Goal: Task Accomplishment & Management: Manage account settings

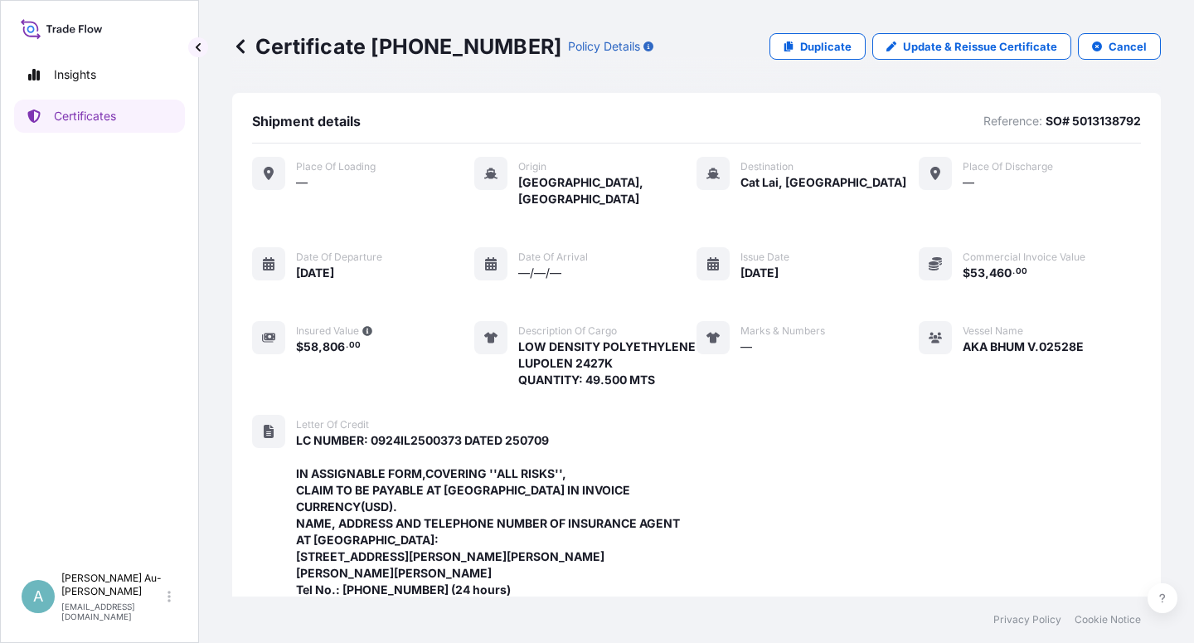
scroll to position [575, 0]
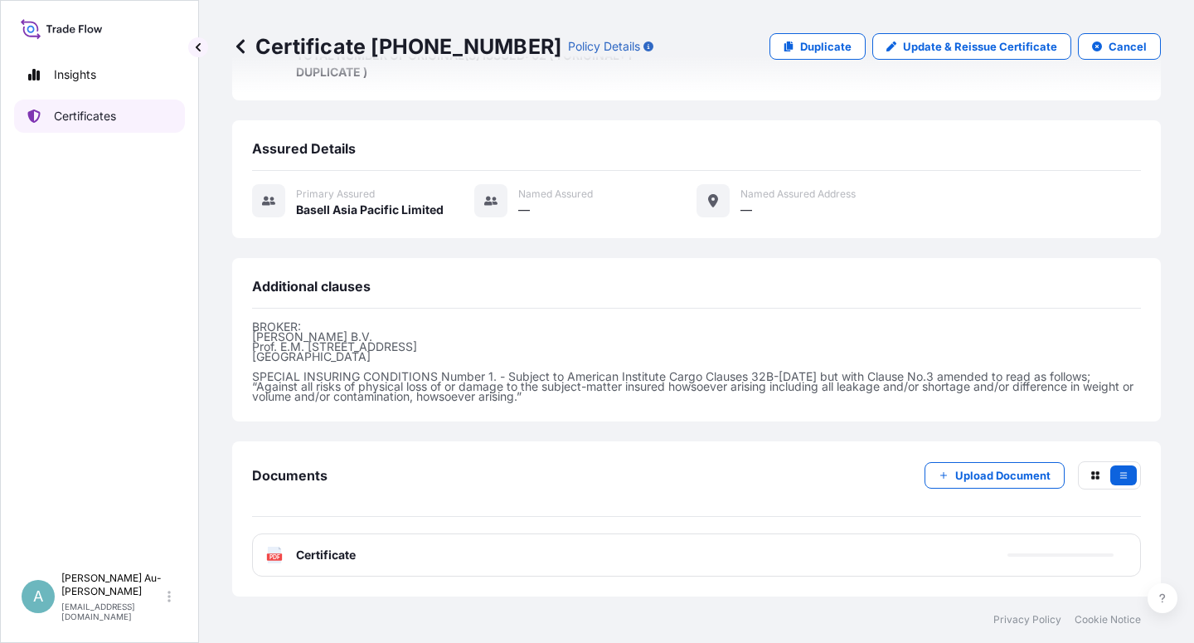
click at [73, 119] on p "Certificates" at bounding box center [85, 116] width 62 height 17
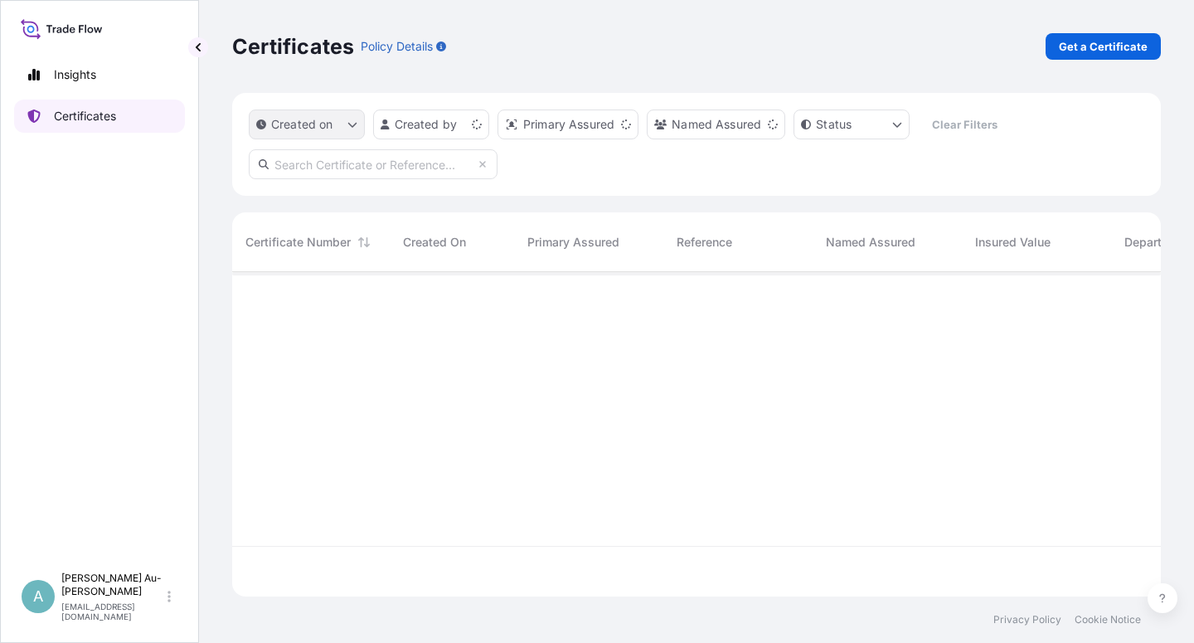
scroll to position [319, 914]
click at [324, 163] on input "text" at bounding box center [373, 164] width 249 height 30
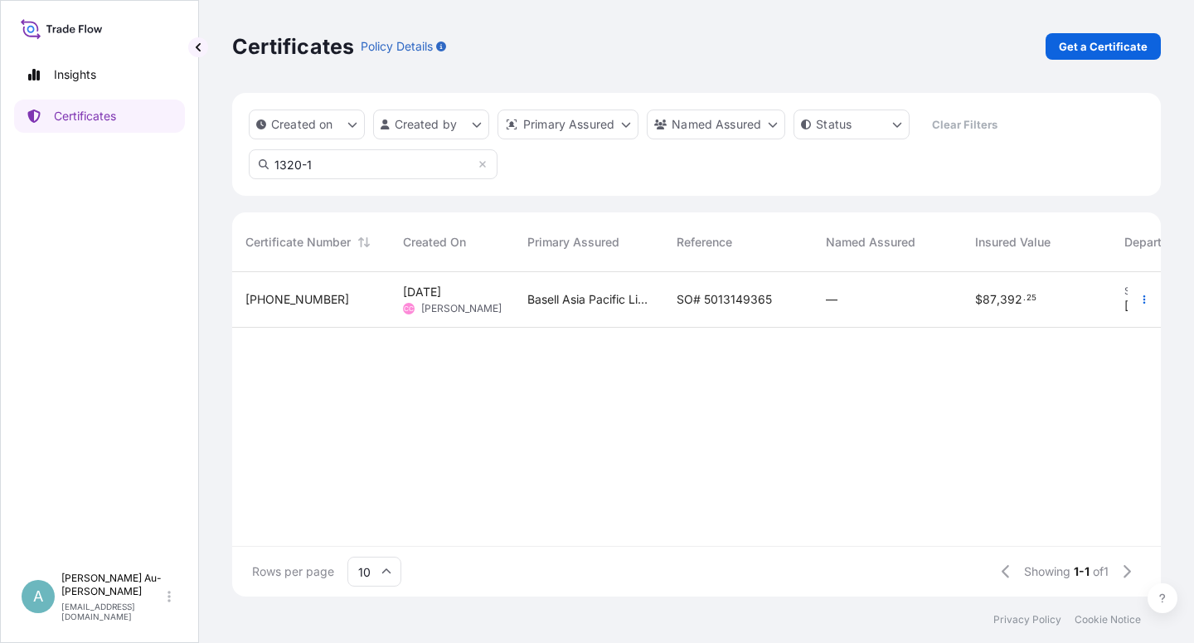
type input "1320-1"
click at [735, 299] on span "SO# 5013149365" at bounding box center [723, 299] width 95 height 17
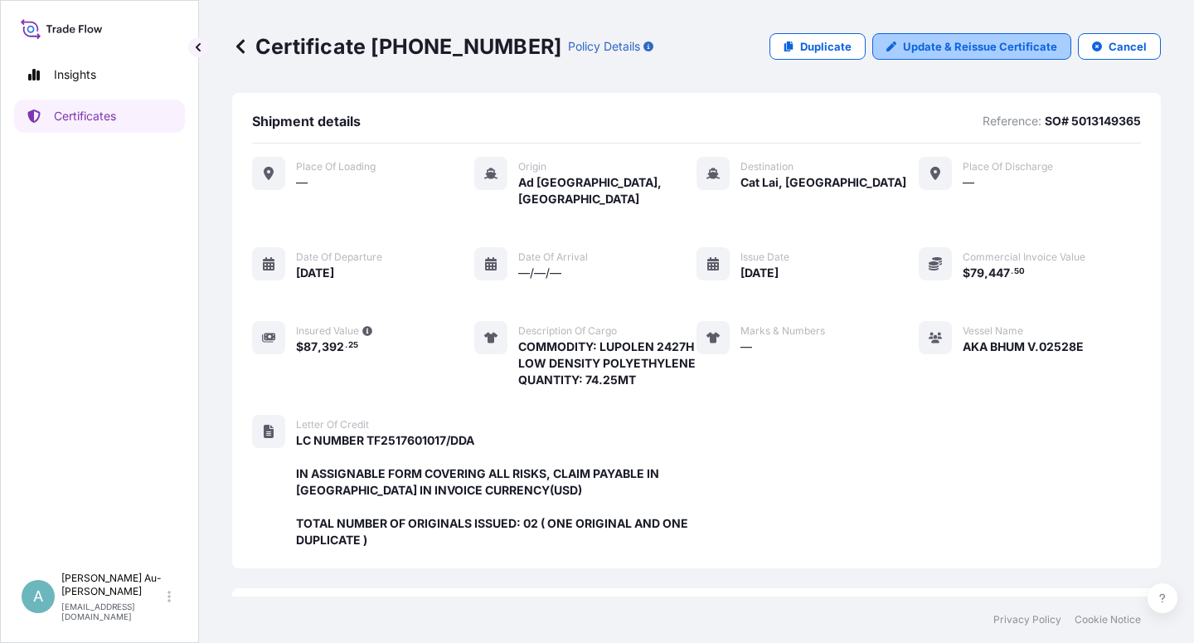
click at [932, 44] on p "Update & Reissue Certificate" at bounding box center [980, 46] width 154 height 17
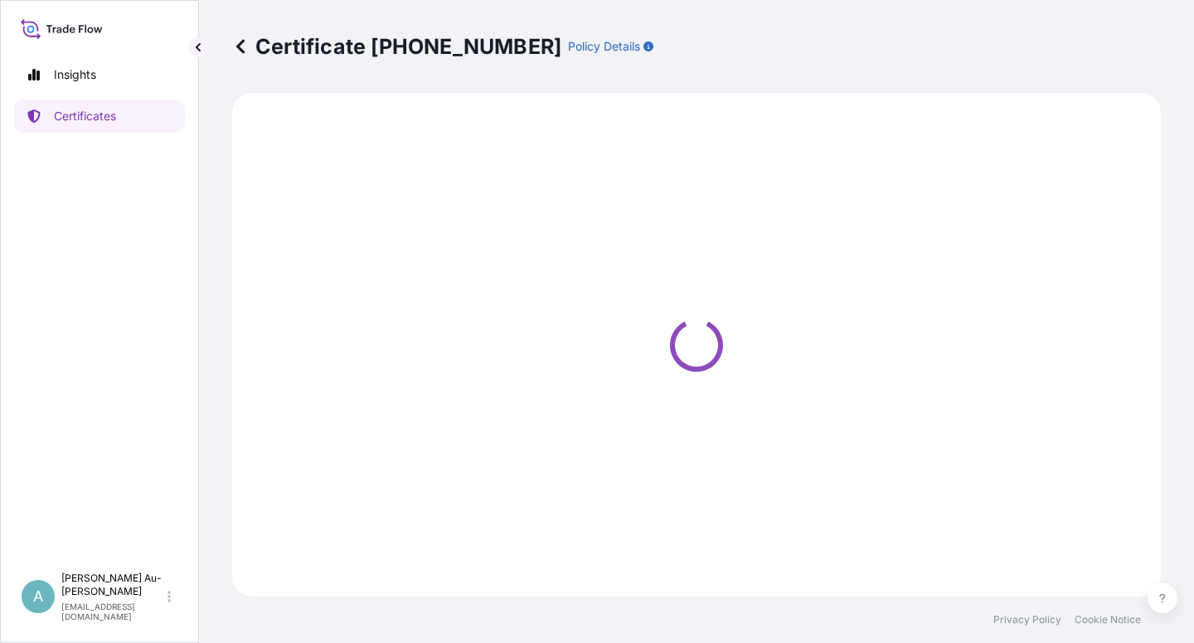
select select "Sea"
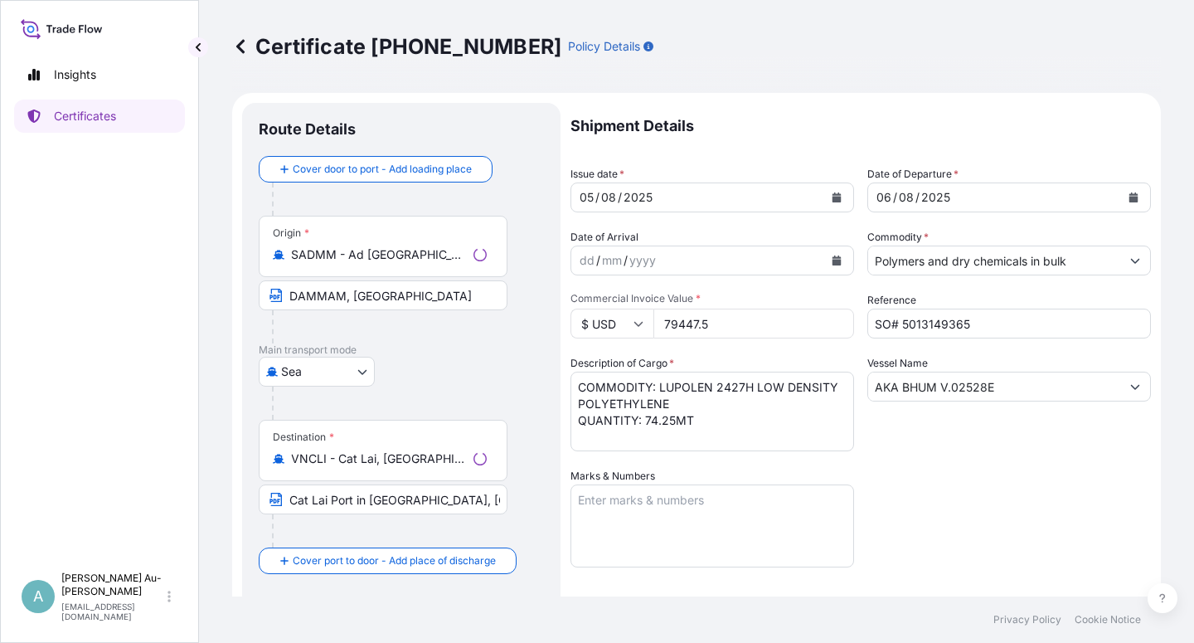
select select "32034"
click at [832, 201] on icon "Calendar" at bounding box center [836, 197] width 9 height 10
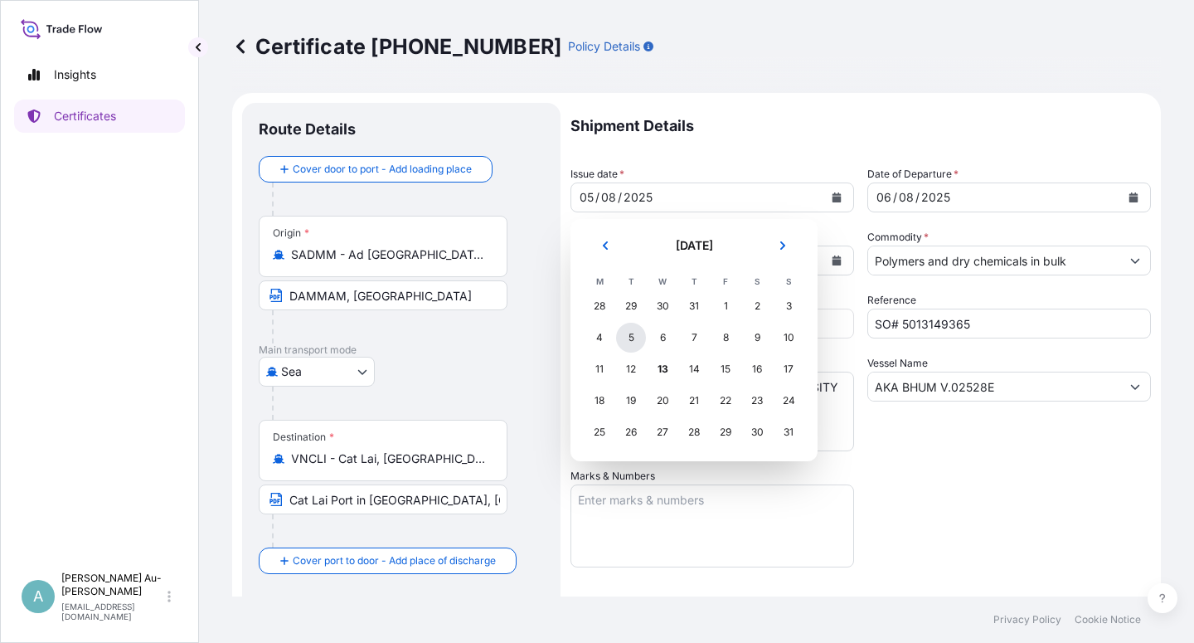
click at [631, 339] on div "5" at bounding box center [631, 337] width 30 height 30
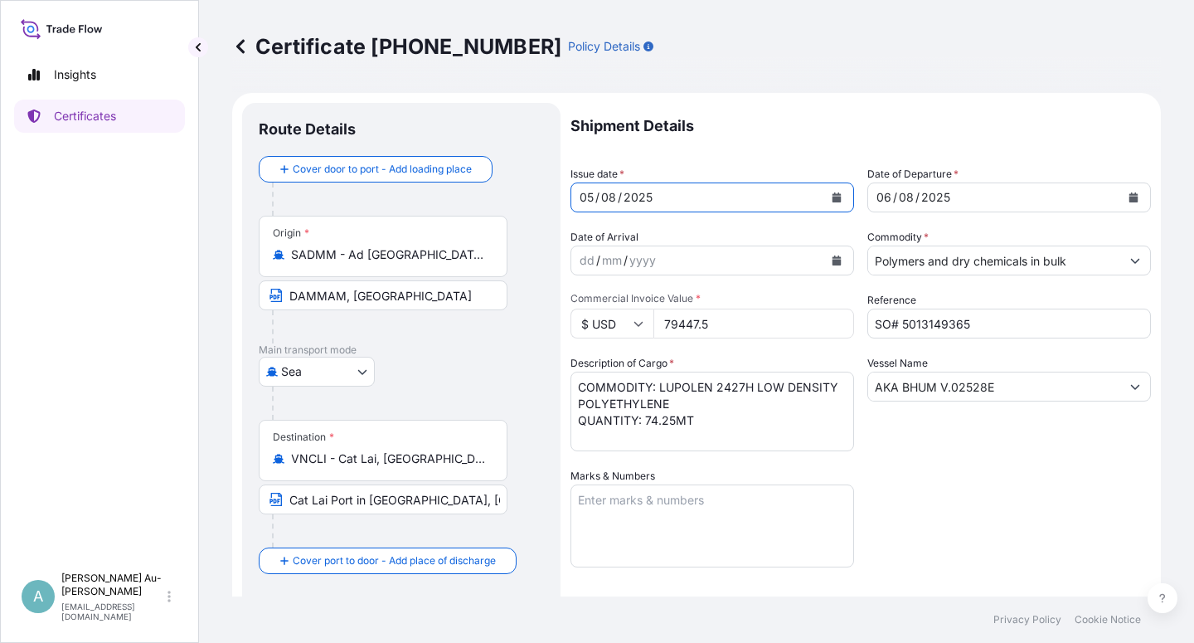
click at [914, 481] on div "Shipment Details Issue date * [DATE] Date of Departure * [DATE] Date of Arrival…" at bounding box center [860, 529] width 580 height 853
click at [357, 499] on input "Cat Lai Port in [GEOGRAPHIC_DATA], [GEOGRAPHIC_DATA] VIA PORT OF DISCHARGE: [GE…" at bounding box center [383, 499] width 249 height 30
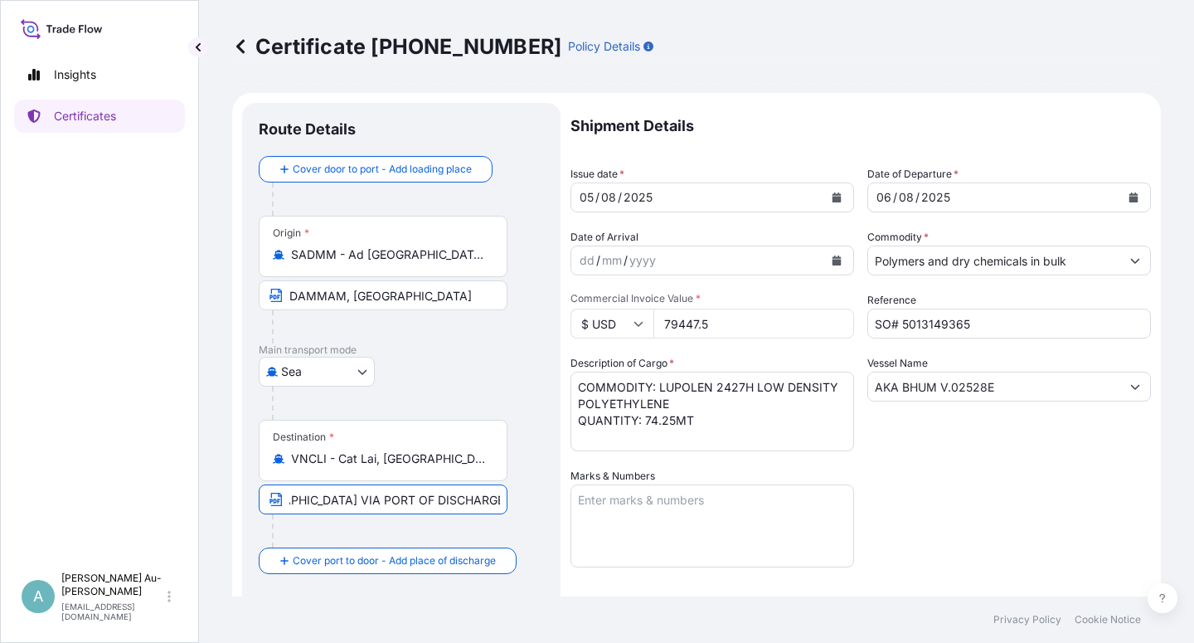
scroll to position [0, 311]
type input "[GEOGRAPHIC_DATA], [GEOGRAPHIC_DATA], [GEOGRAPHIC_DATA] VIA PORT OF DISCHARGE: …"
click at [985, 524] on div "Shipment Details Issue date * [DATE] Date of Departure * [DATE] Date of Arrival…" at bounding box center [860, 529] width 580 height 853
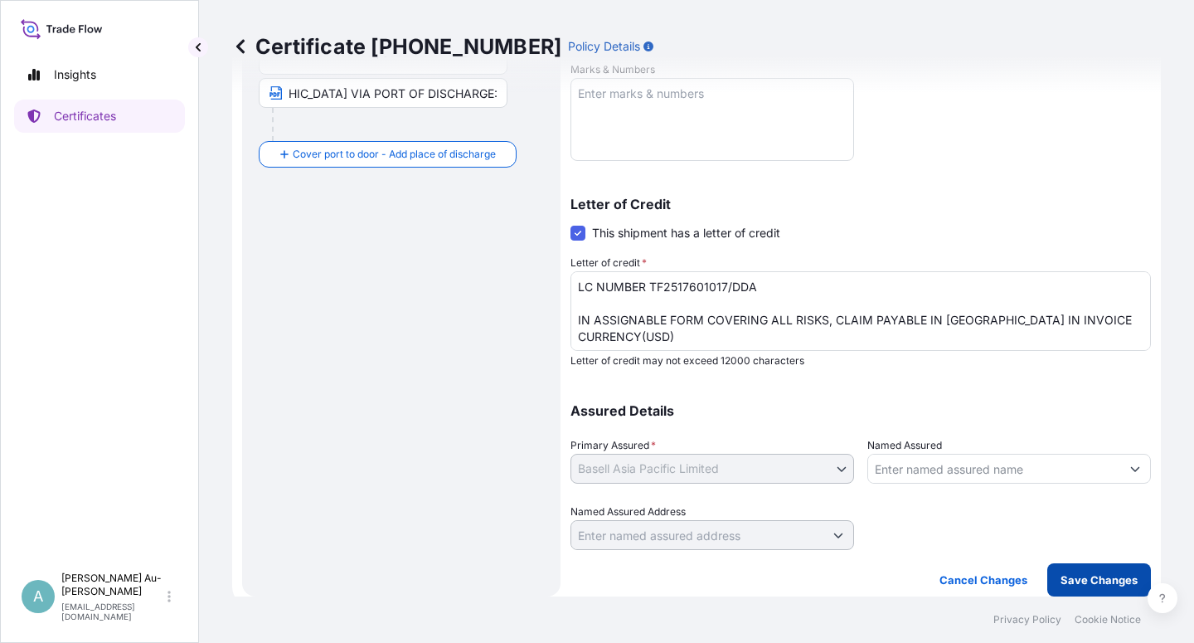
click at [1061, 580] on p "Save Changes" at bounding box center [1098, 579] width 77 height 17
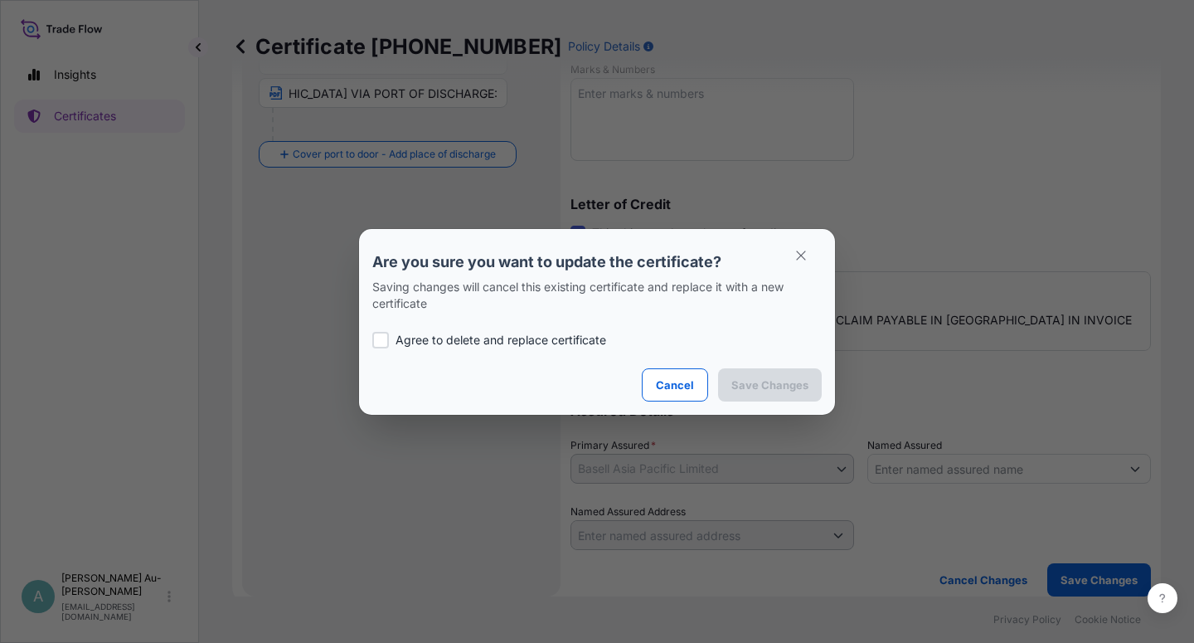
click at [463, 340] on p "Agree to delete and replace certificate" at bounding box center [500, 340] width 211 height 17
checkbox input "true"
click at [760, 377] on p "Save Changes" at bounding box center [769, 384] width 77 height 17
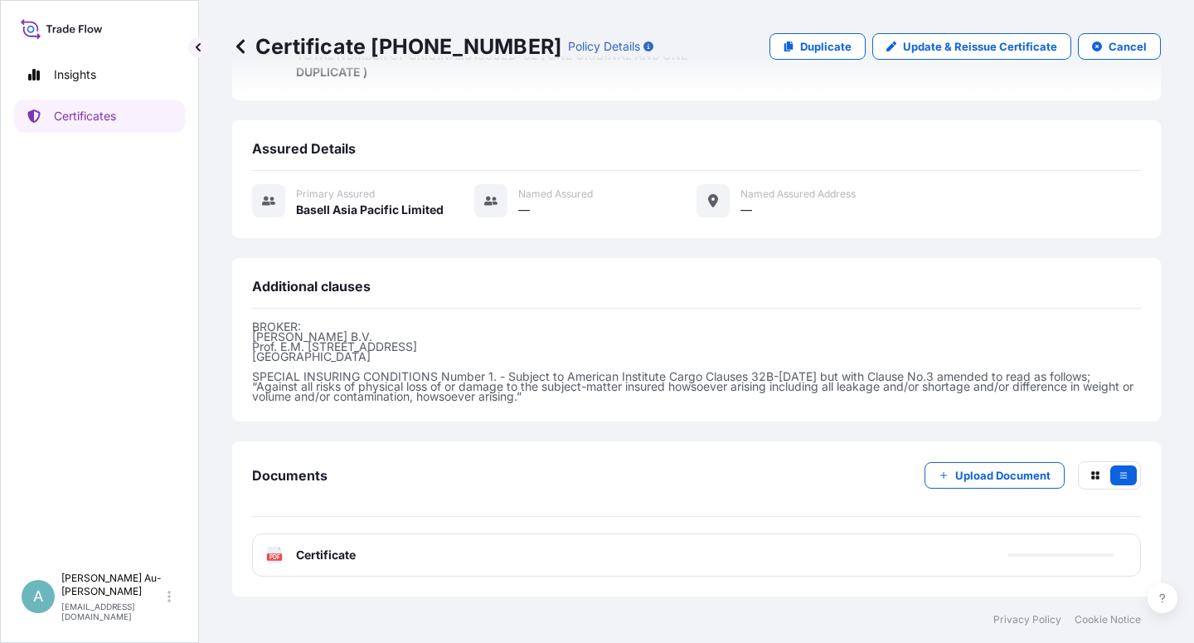
scroll to position [476, 0]
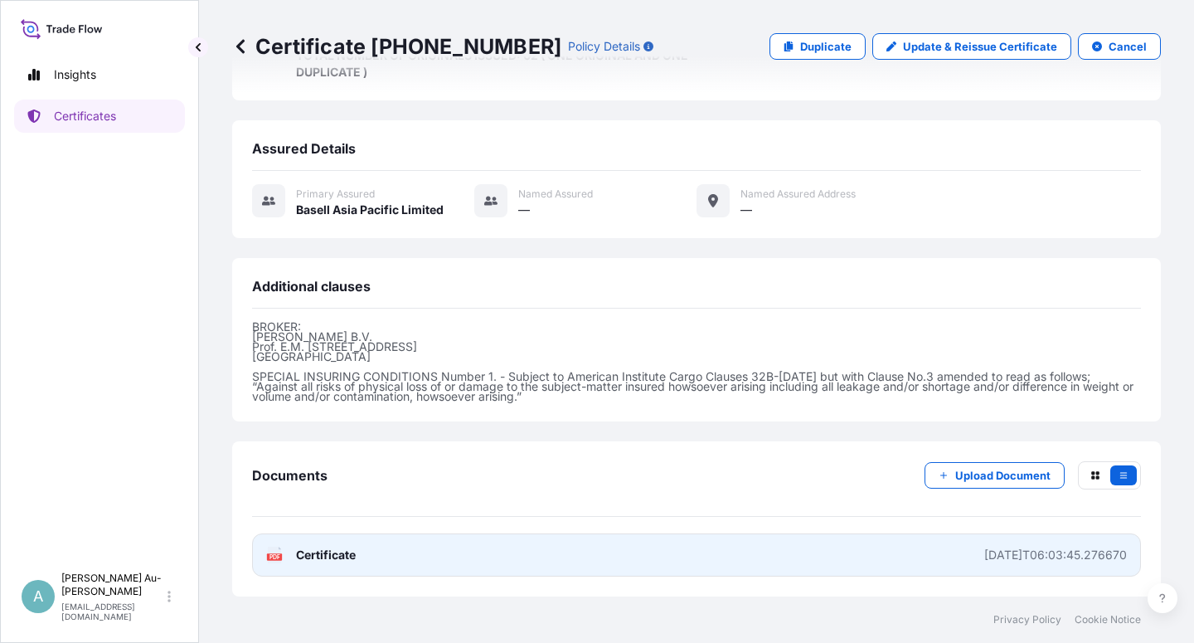
click at [386, 559] on link "PDF Certificate [DATE]T06:03:45.276670" at bounding box center [696, 554] width 889 height 43
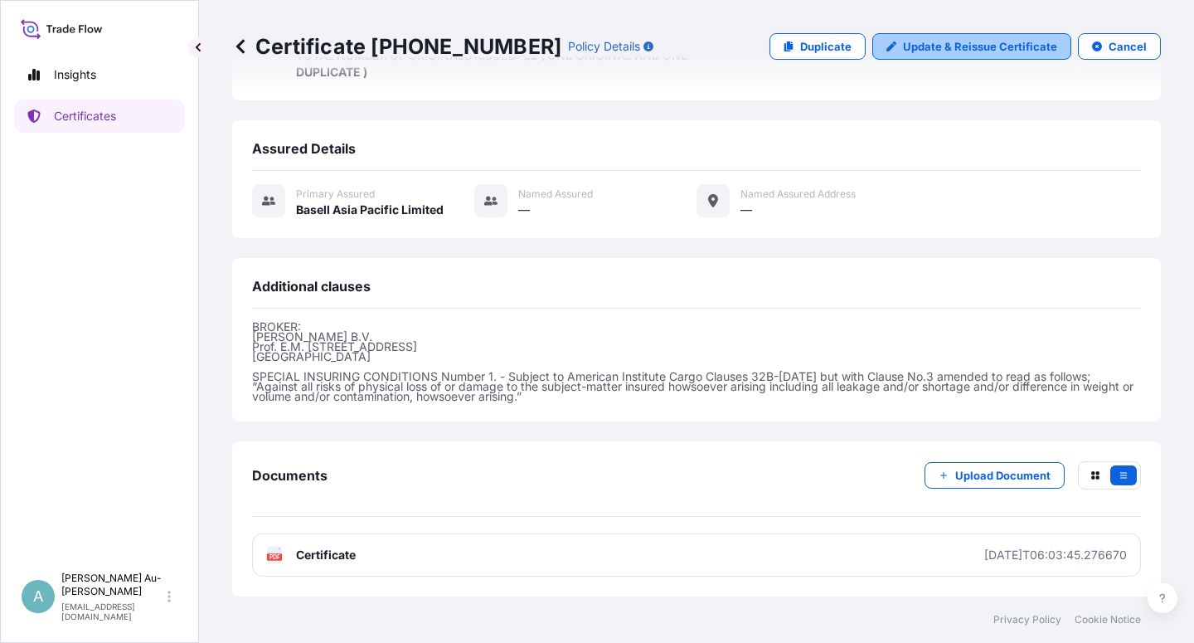
click at [971, 54] on p "Update & Reissue Certificate" at bounding box center [980, 46] width 154 height 17
select select "Sea"
select select "32034"
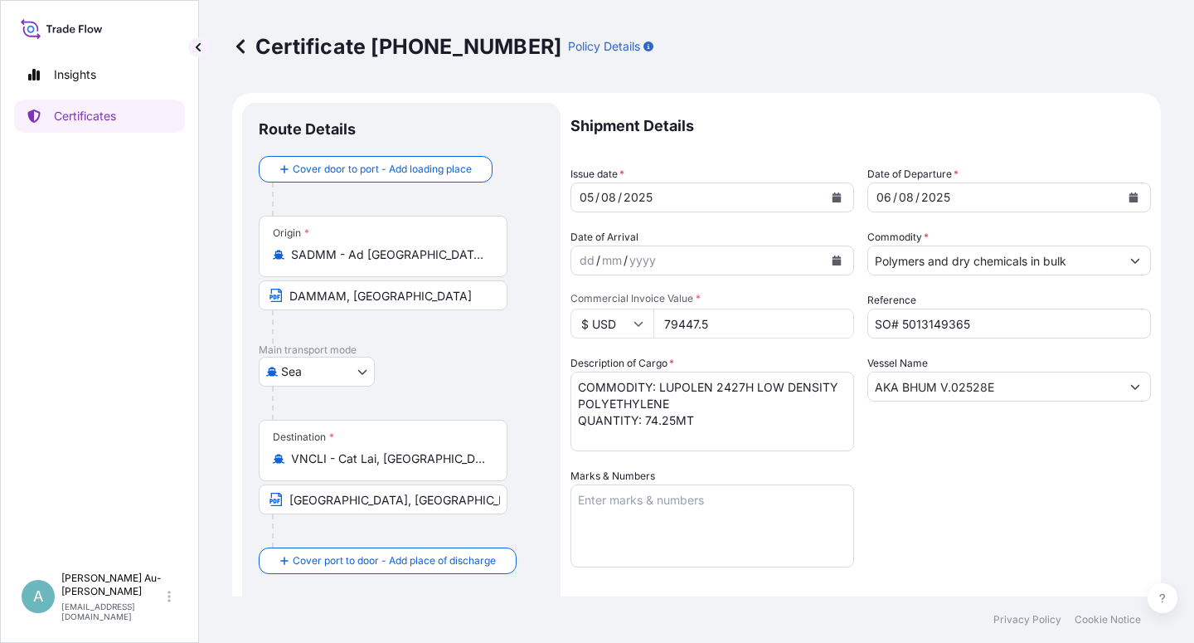
click at [832, 195] on icon "Calendar" at bounding box center [836, 197] width 9 height 10
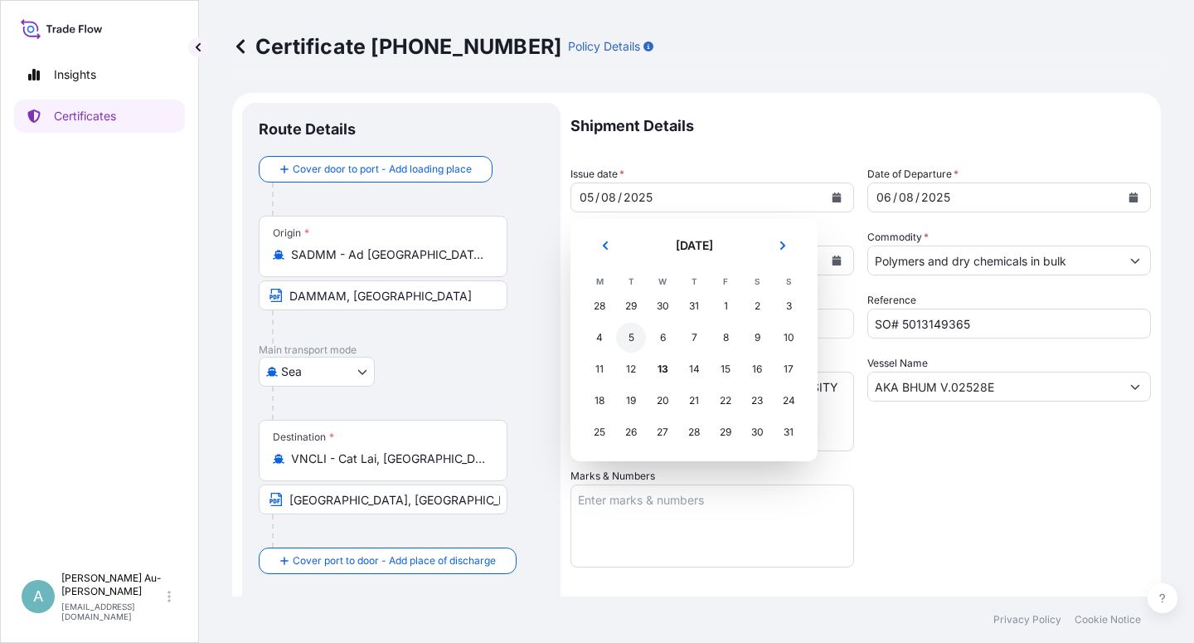
click at [633, 341] on div "5" at bounding box center [631, 337] width 30 height 30
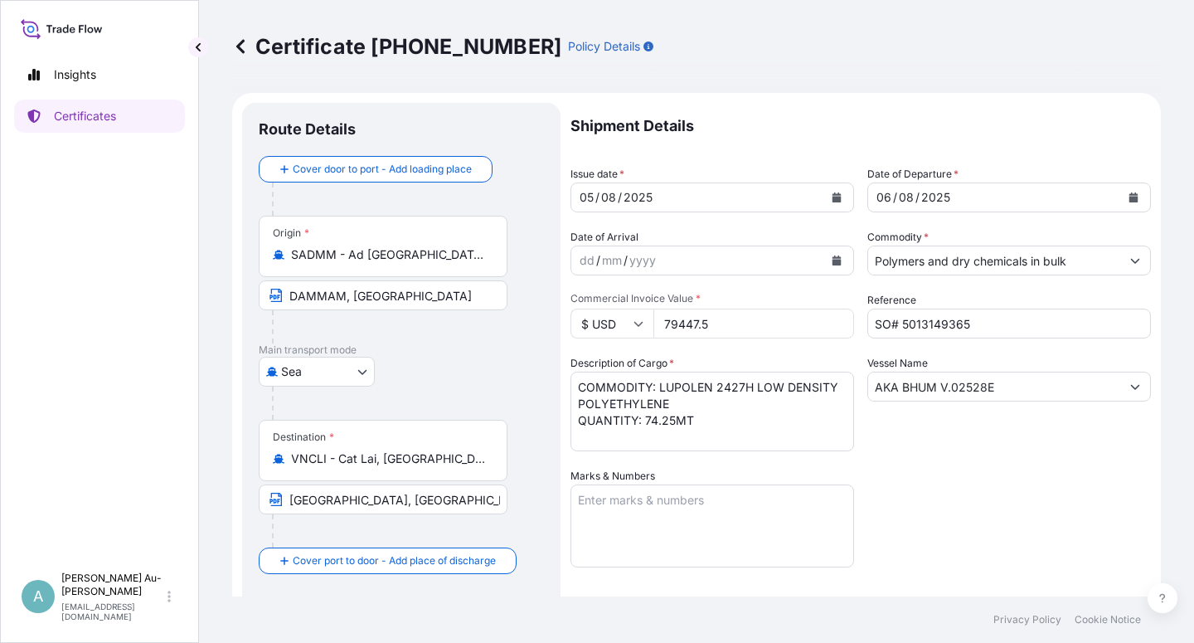
click at [999, 487] on div "Shipment Details Issue date * [DATE] Date of Departure * [DATE] Date of Arrival…" at bounding box center [860, 529] width 580 height 853
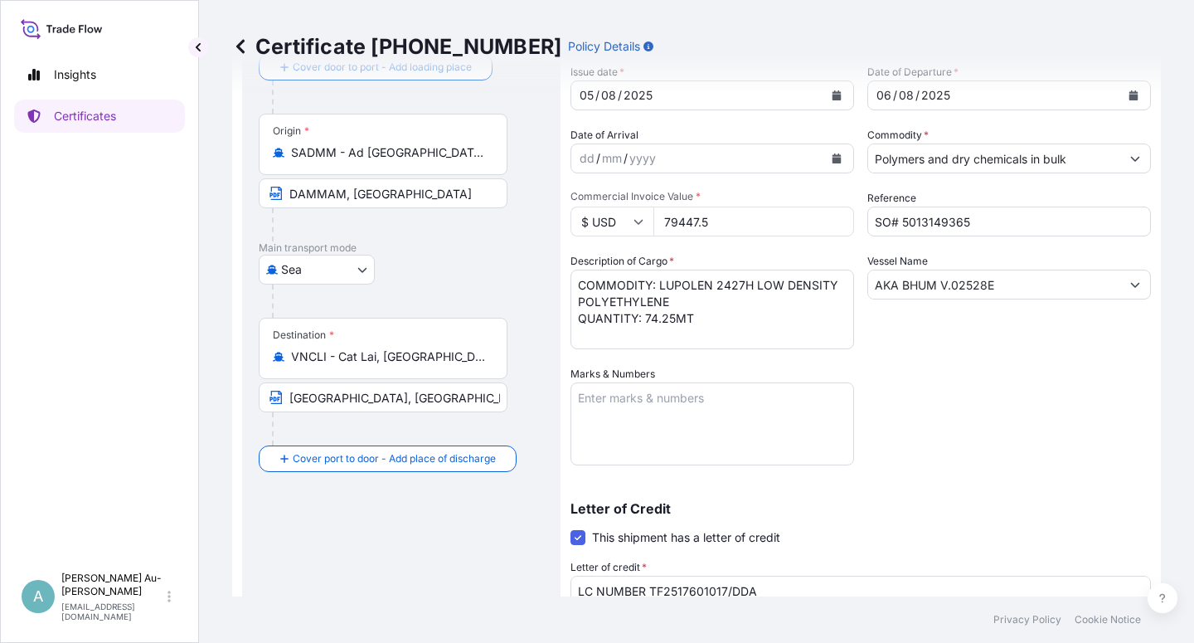
scroll to position [99, 0]
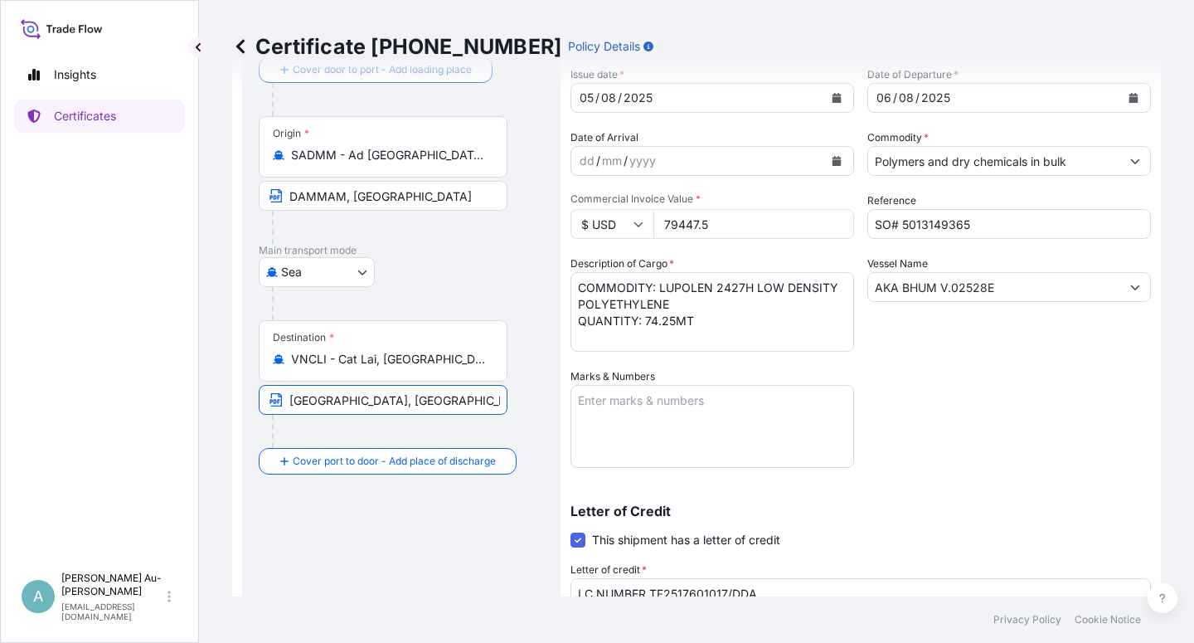
click at [411, 398] on input "[GEOGRAPHIC_DATA], [GEOGRAPHIC_DATA], [GEOGRAPHIC_DATA] VIA PORT OF DISCHARGE: …" at bounding box center [383, 400] width 249 height 30
click at [376, 405] on input "[GEOGRAPHIC_DATA], [GEOGRAPHIC_DATA], [GEOGRAPHIC_DATA] VIA PORT OF DISCHARGE: …" at bounding box center [383, 400] width 249 height 30
type input "[GEOGRAPHIC_DATA], [GEOGRAPHIC_DATA], [GEOGRAPHIC_DATA] VIA PORT OF DISCHARGE: …"
click at [961, 408] on div "Shipment Details Issue date * [DATE] Date of Departure * [DATE] Date of Arrival…" at bounding box center [860, 429] width 580 height 853
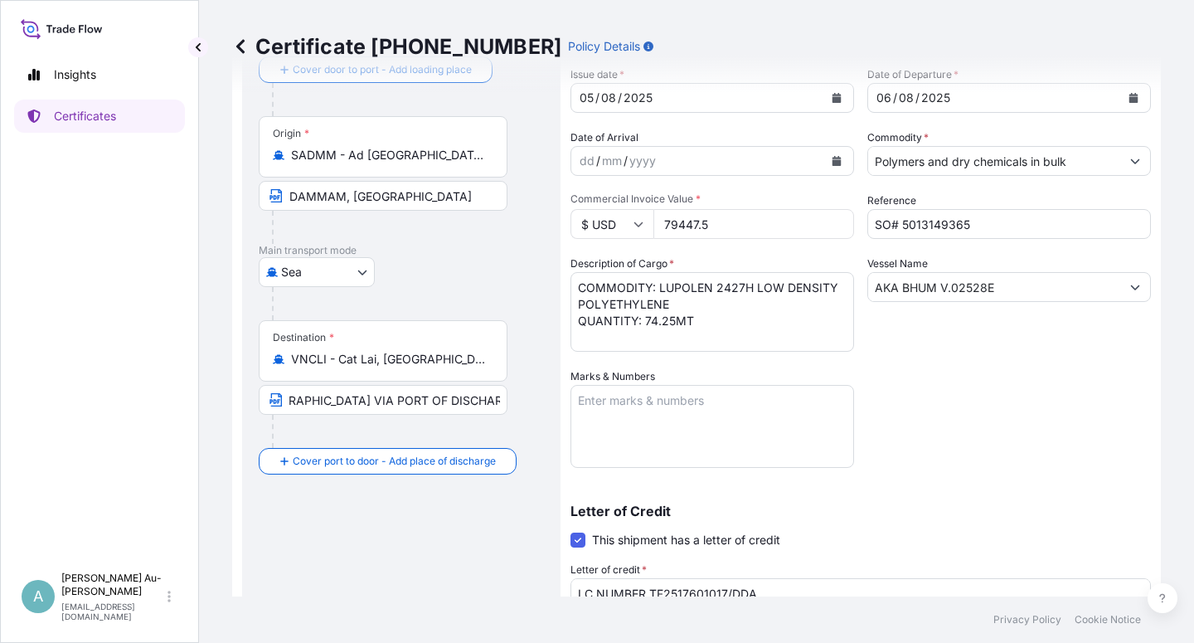
scroll to position [406, 0]
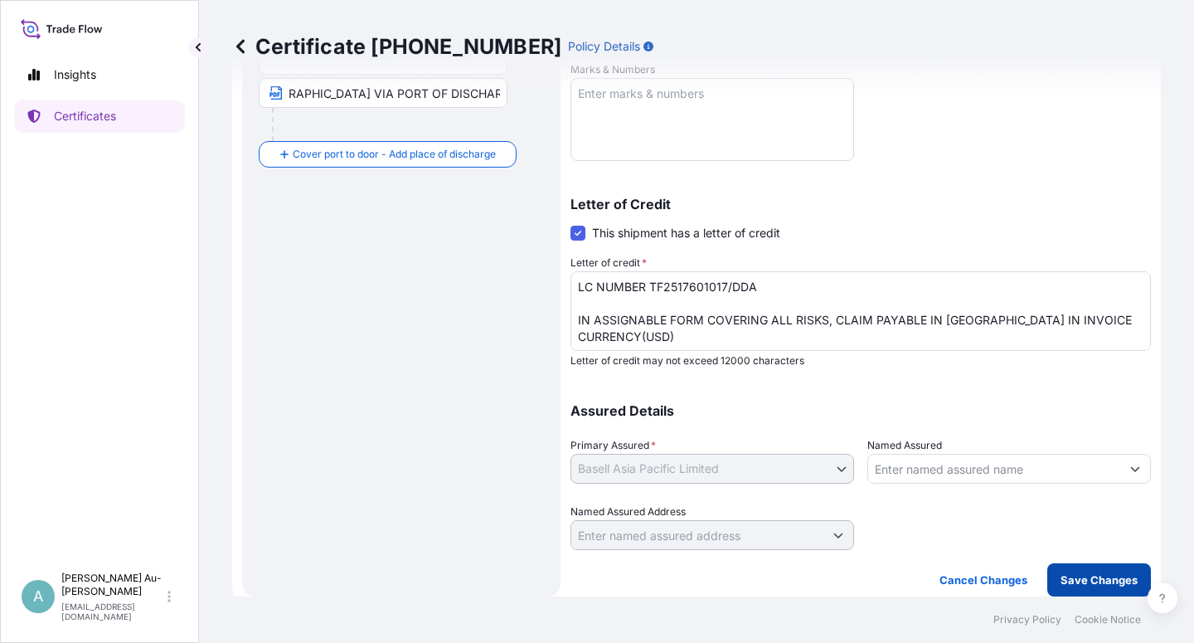
click at [1098, 589] on button "Save Changes" at bounding box center [1099, 579] width 104 height 33
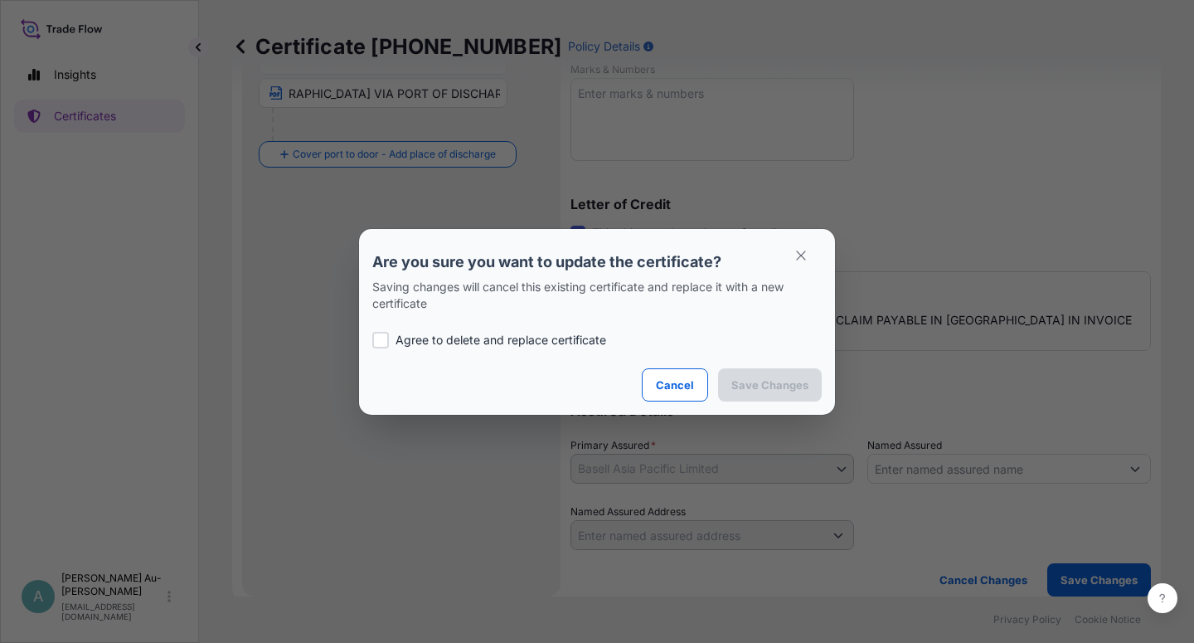
click at [398, 344] on p "Agree to delete and replace certificate" at bounding box center [500, 340] width 211 height 17
checkbox input "true"
click at [761, 386] on p "Save Changes" at bounding box center [769, 384] width 77 height 17
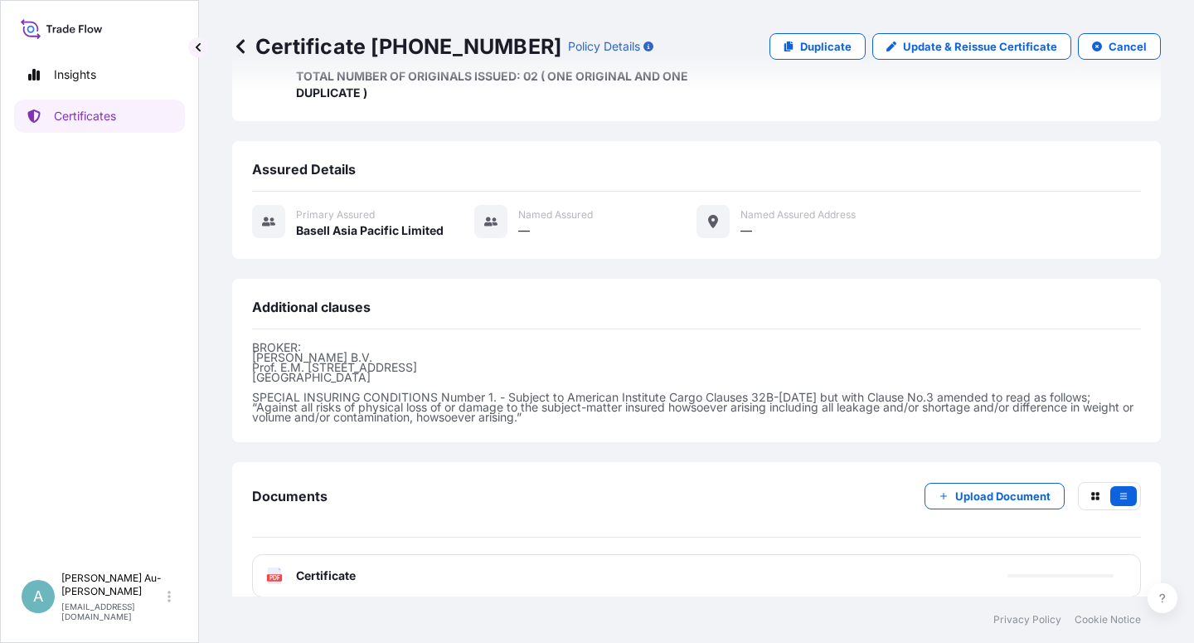
scroll to position [476, 0]
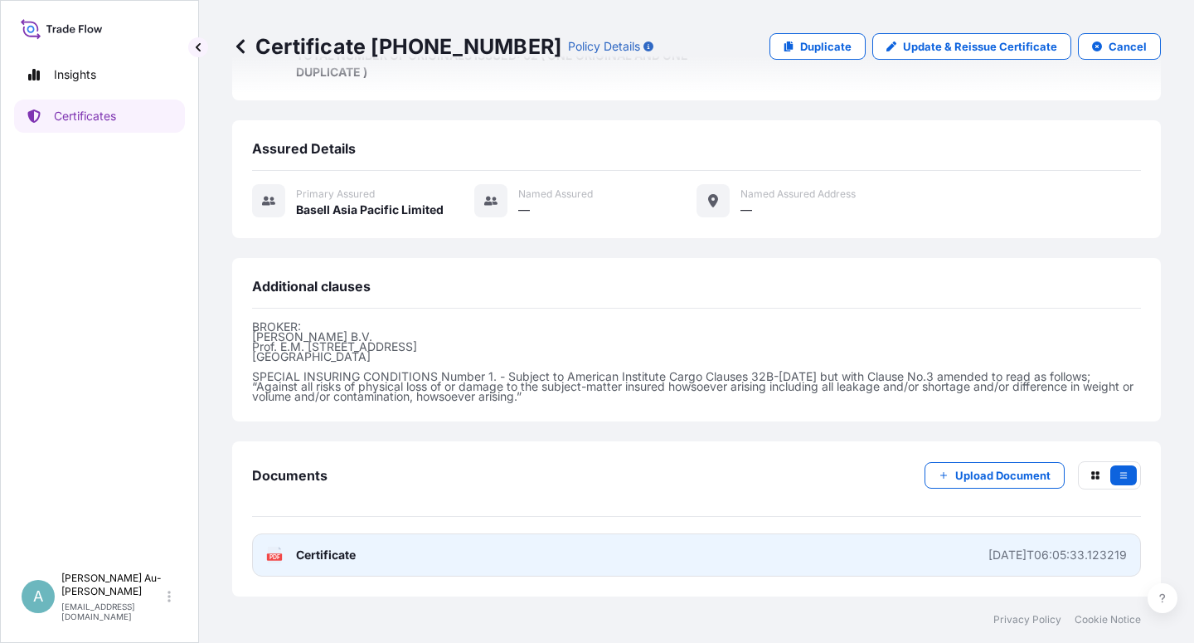
click at [336, 560] on span "Certificate" at bounding box center [326, 554] width 60 height 17
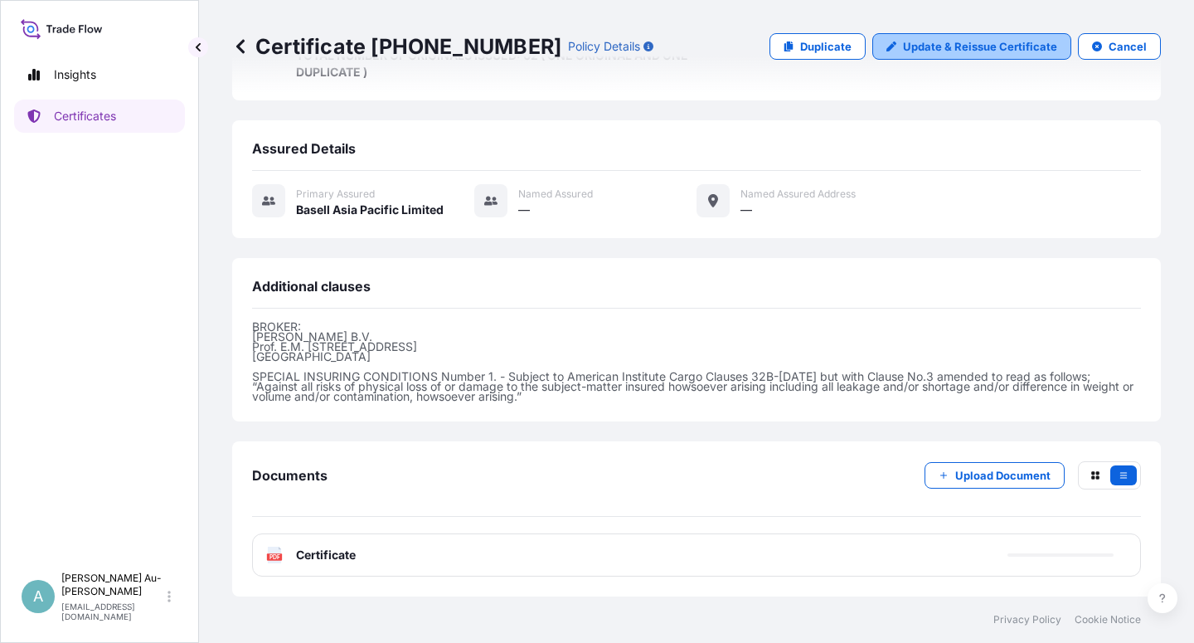
click at [916, 46] on p "Update & Reissue Certificate" at bounding box center [980, 46] width 154 height 17
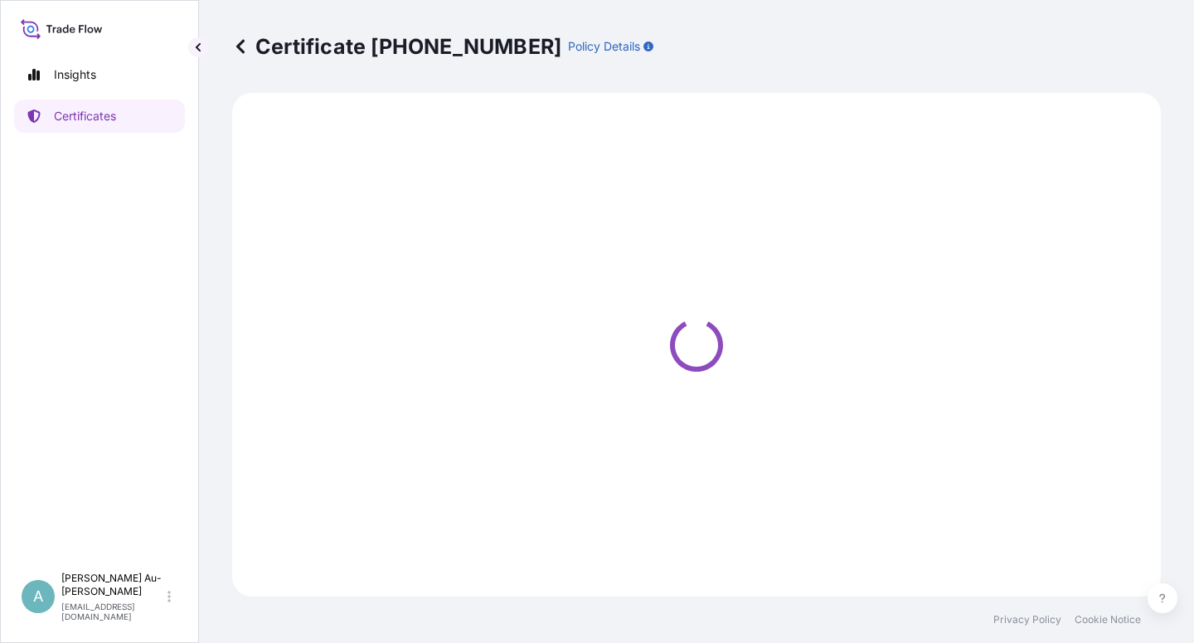
select select "Sea"
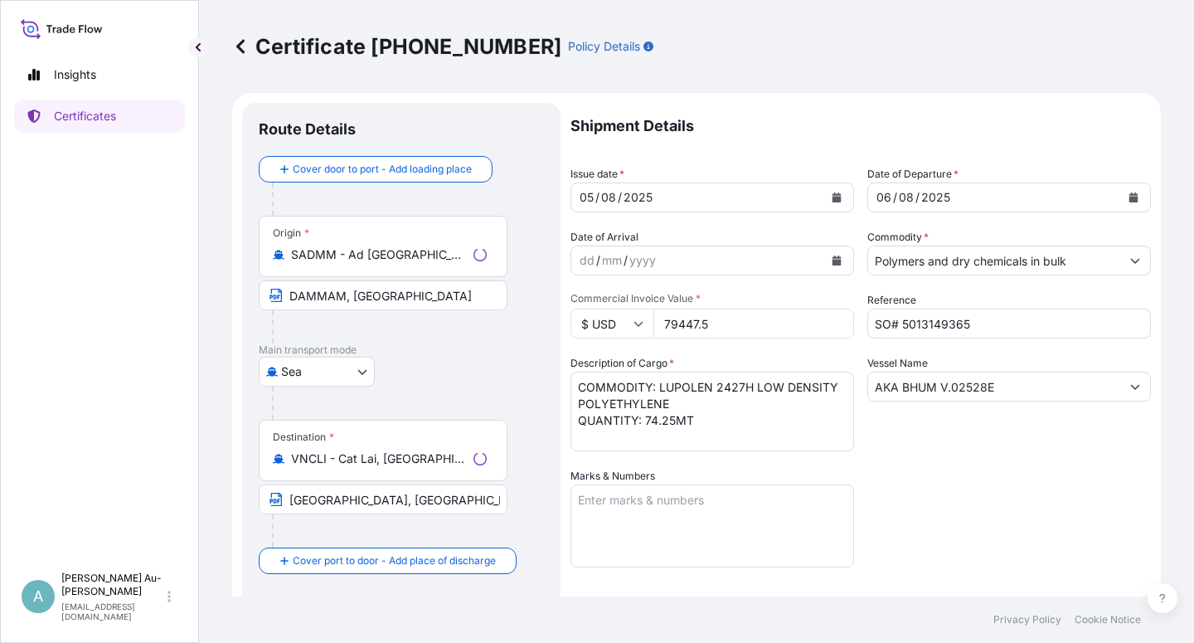
select select "32034"
click at [832, 195] on icon "Calendar" at bounding box center [836, 197] width 9 height 10
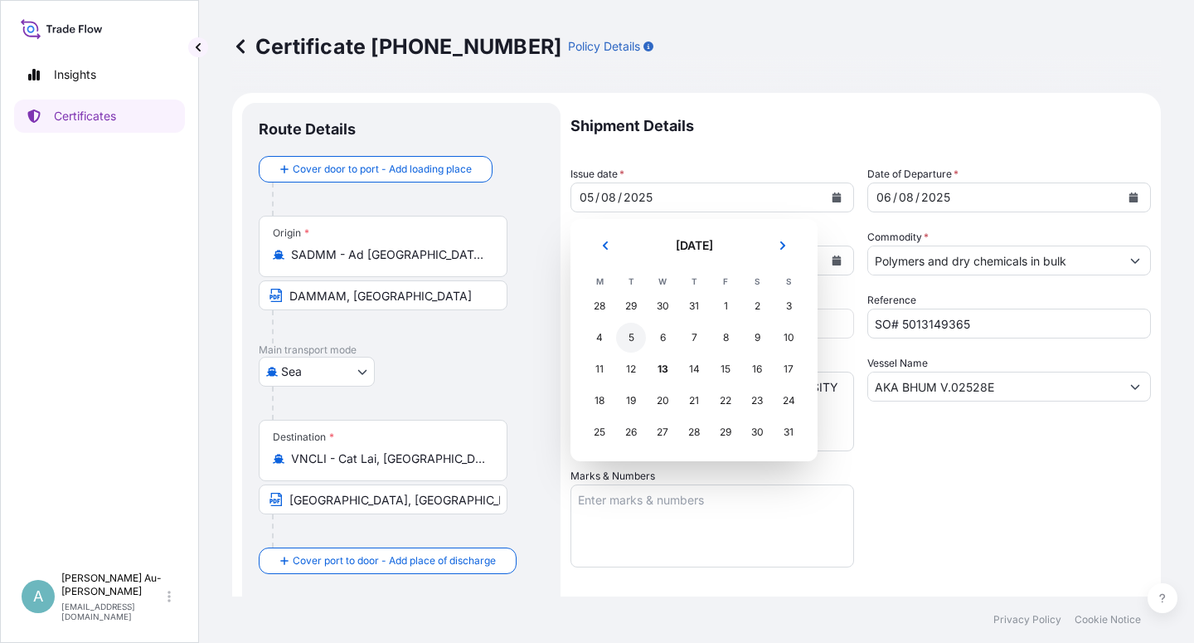
click at [630, 338] on div "5" at bounding box center [631, 337] width 30 height 30
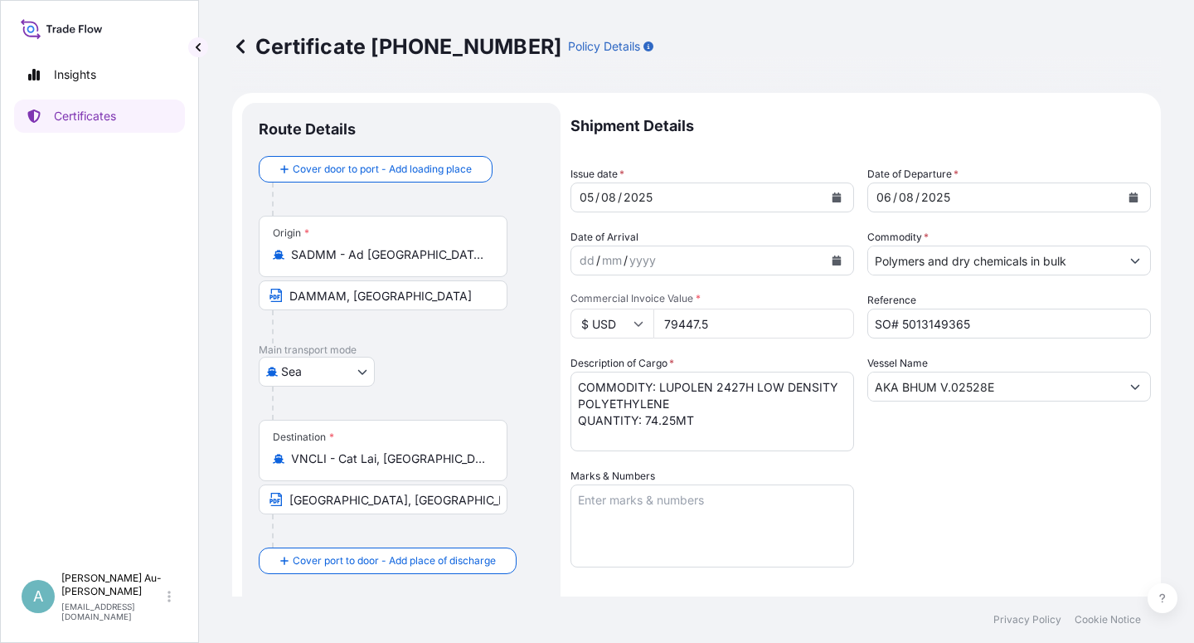
click at [927, 466] on div "Shipment Details Issue date * [DATE] Date of Departure * [DATE] Date of Arrival…" at bounding box center [860, 529] width 580 height 853
click at [447, 503] on input "[GEOGRAPHIC_DATA], [GEOGRAPHIC_DATA], [GEOGRAPHIC_DATA] VIA PORT OF DISCHARGE: …" at bounding box center [383, 499] width 249 height 30
type input "[GEOGRAPHIC_DATA], [GEOGRAPHIC_DATA] [GEOGRAPHIC_DATA] VIA PORT OF DISCHARGE: […"
click at [949, 494] on div "Shipment Details Issue date * [DATE] Date of Departure * [DATE] Date of Arrival…" at bounding box center [860, 529] width 580 height 853
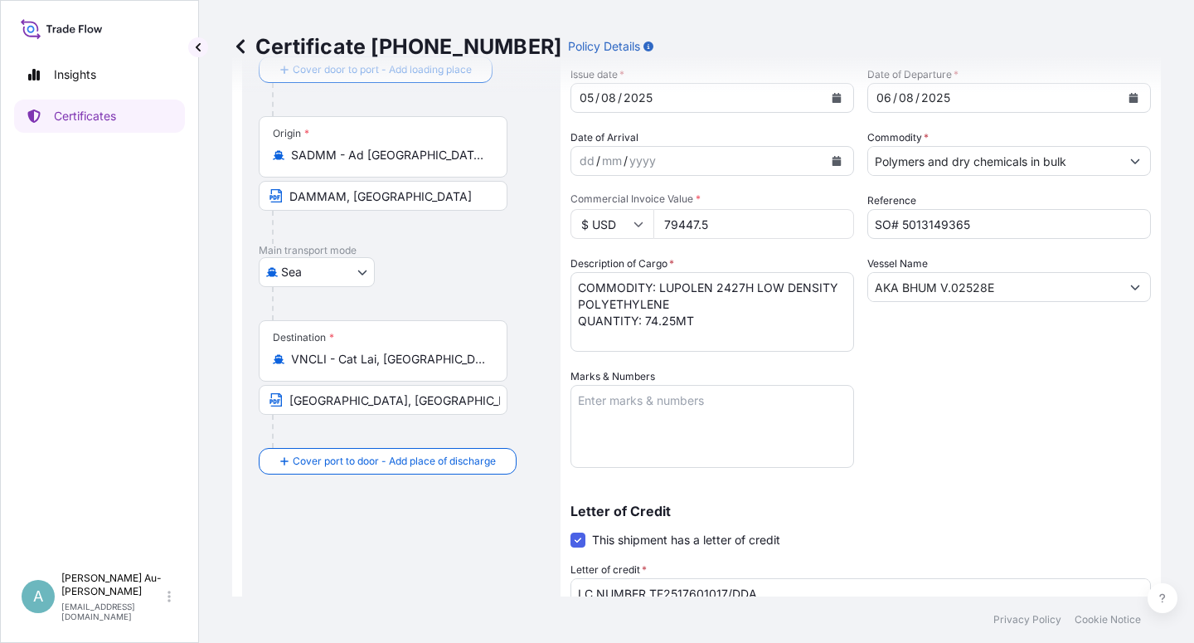
scroll to position [406, 0]
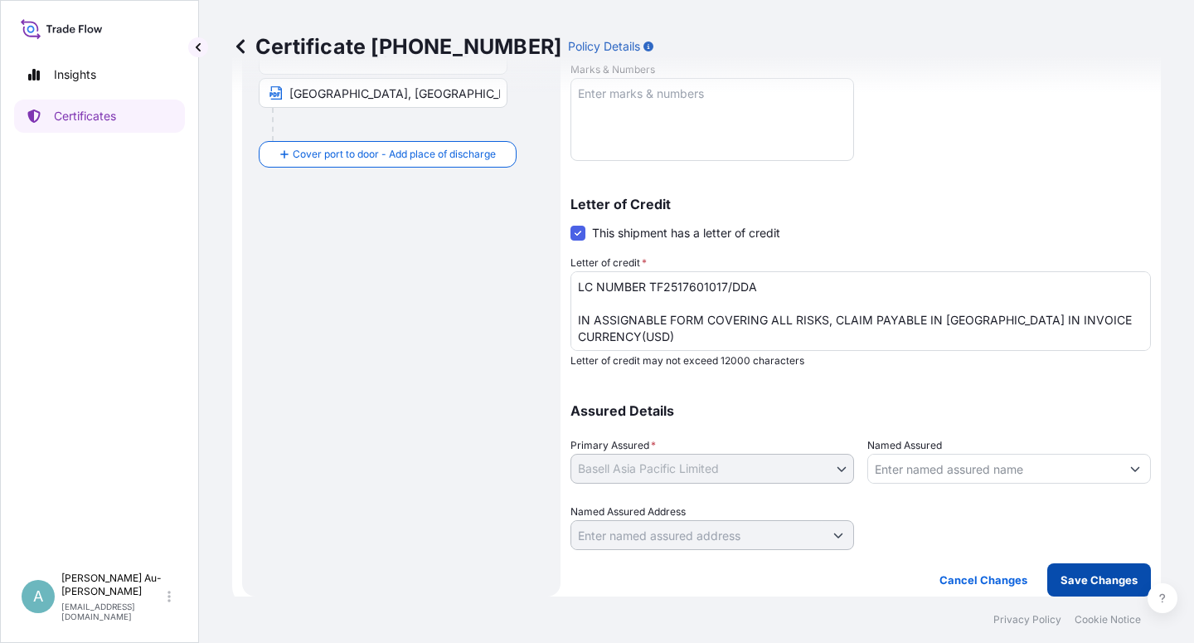
click at [1047, 584] on button "Save Changes" at bounding box center [1099, 579] width 104 height 33
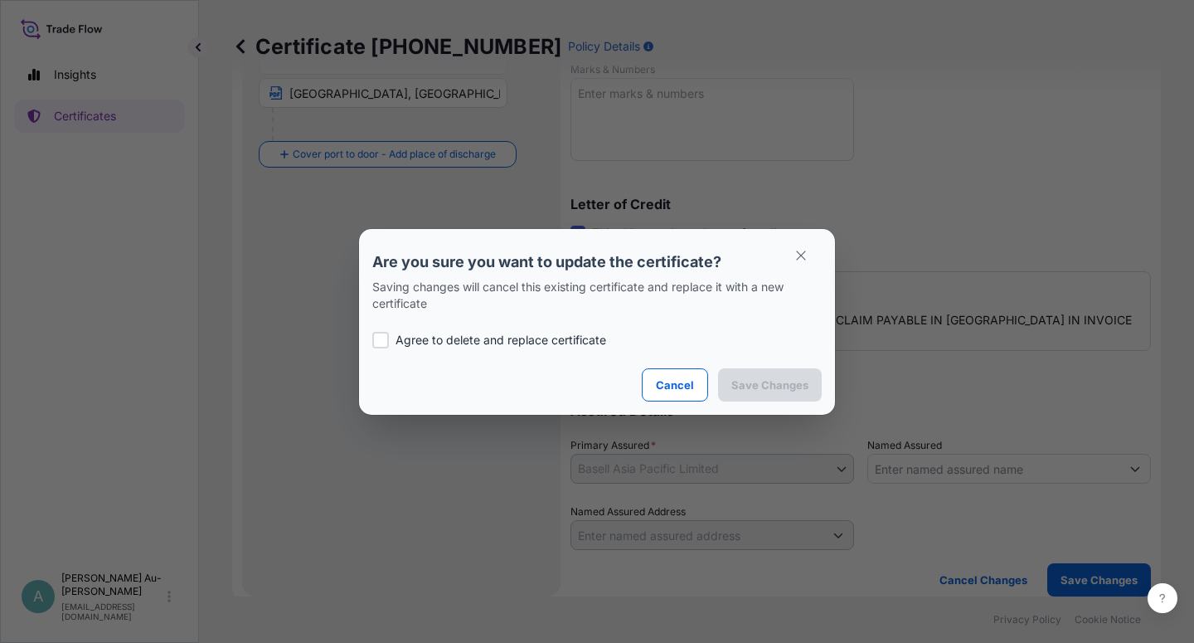
click at [417, 337] on p "Agree to delete and replace certificate" at bounding box center [500, 340] width 211 height 17
checkbox input "true"
click at [747, 386] on p "Save Changes" at bounding box center [769, 384] width 77 height 17
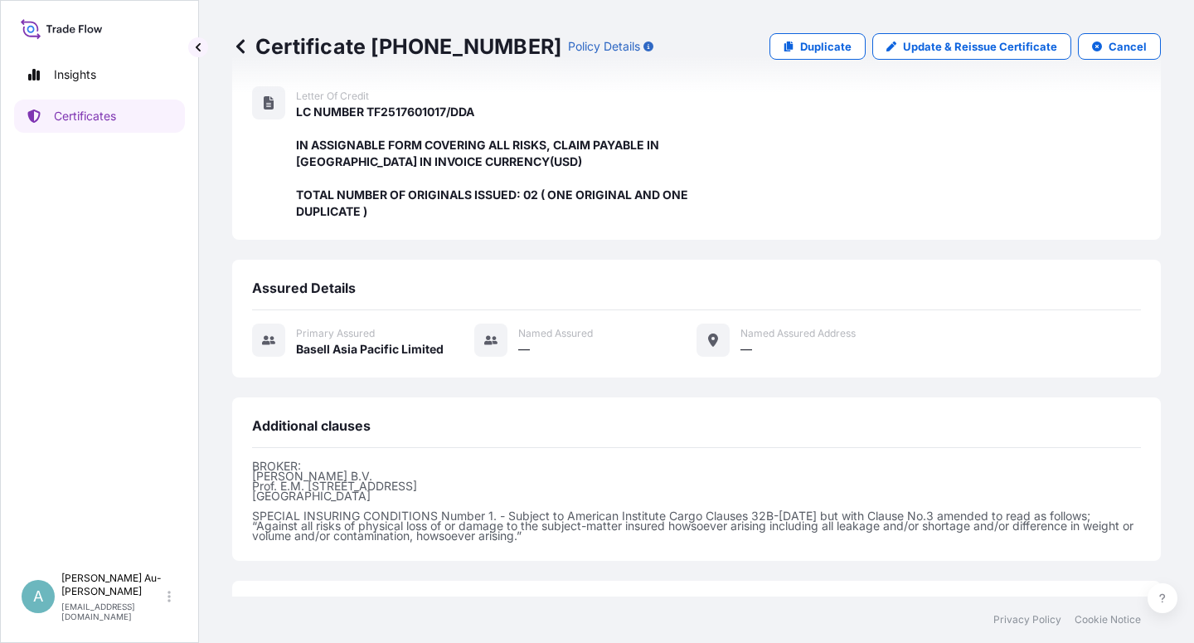
scroll to position [476, 0]
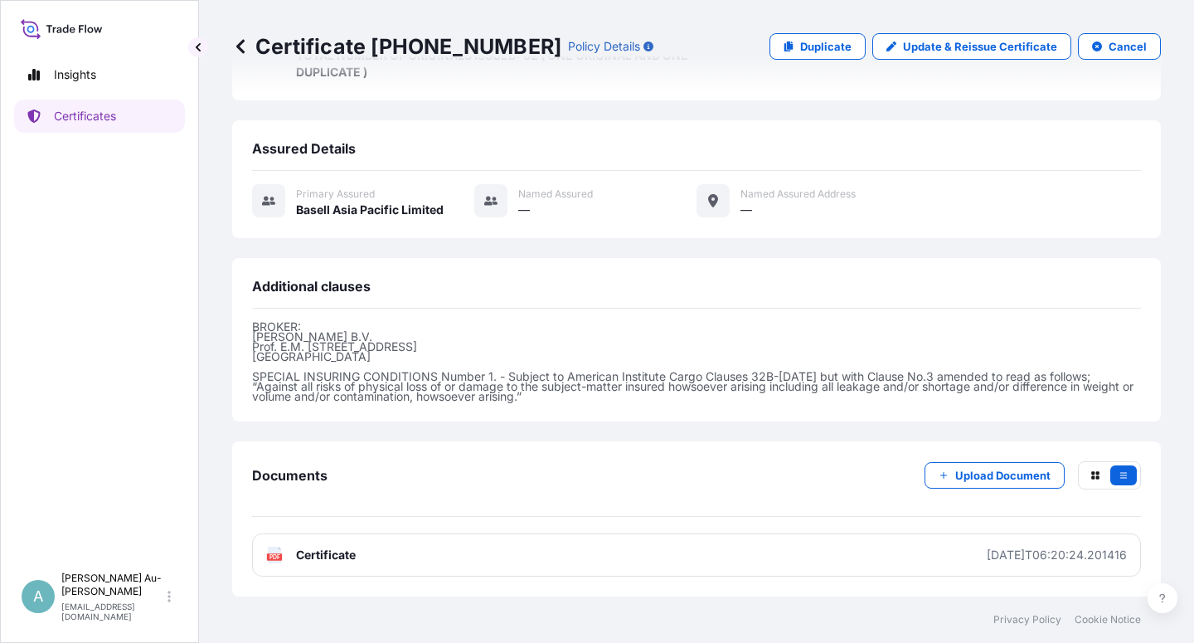
click at [327, 558] on span "Certificate" at bounding box center [326, 554] width 60 height 17
click at [80, 118] on p "Certificates" at bounding box center [85, 116] width 62 height 17
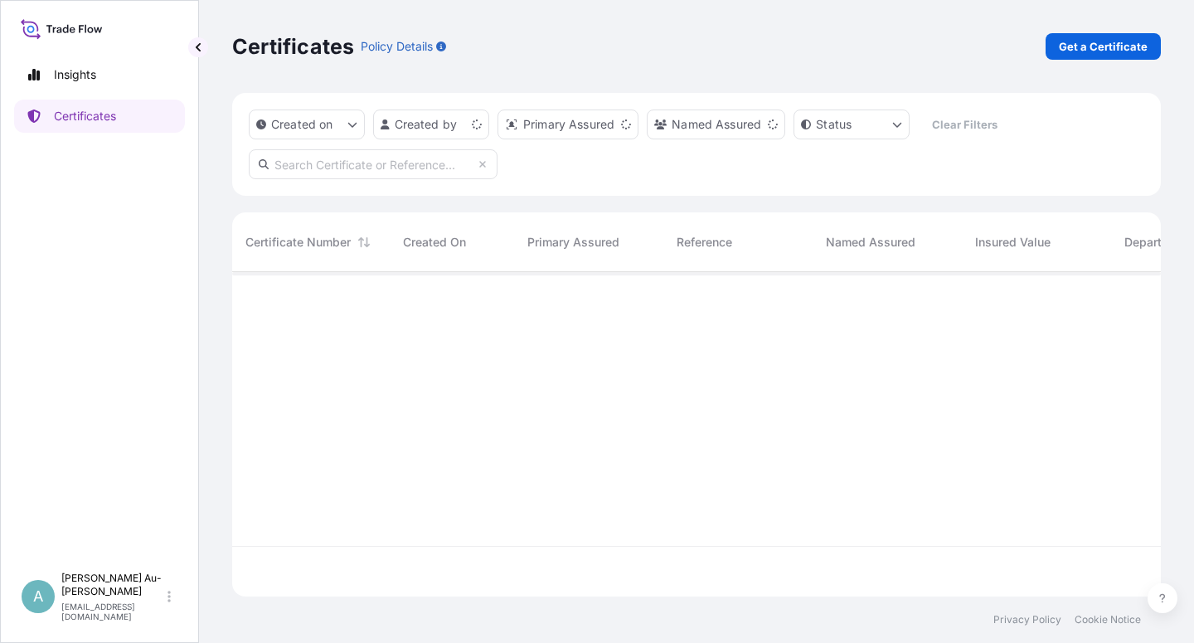
scroll to position [319, 914]
click at [327, 172] on input "text" at bounding box center [373, 164] width 249 height 30
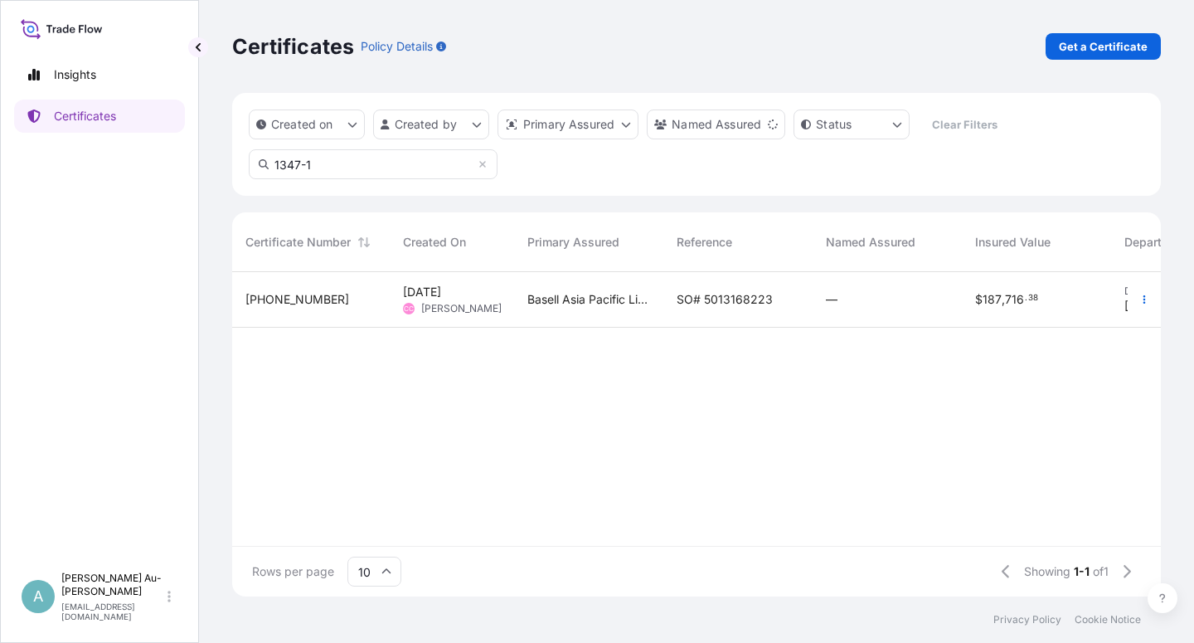
type input "1347-1"
click at [650, 305] on div "Basell Asia Pacific Limited" at bounding box center [588, 300] width 149 height 56
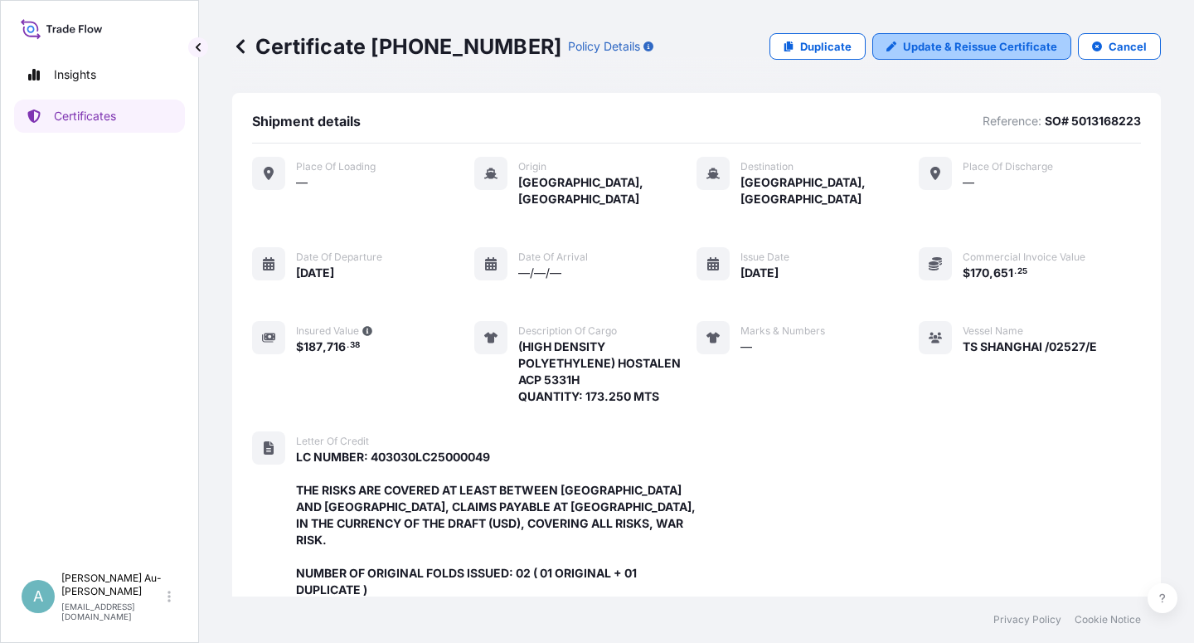
click at [941, 51] on p "Update & Reissue Certificate" at bounding box center [980, 46] width 154 height 17
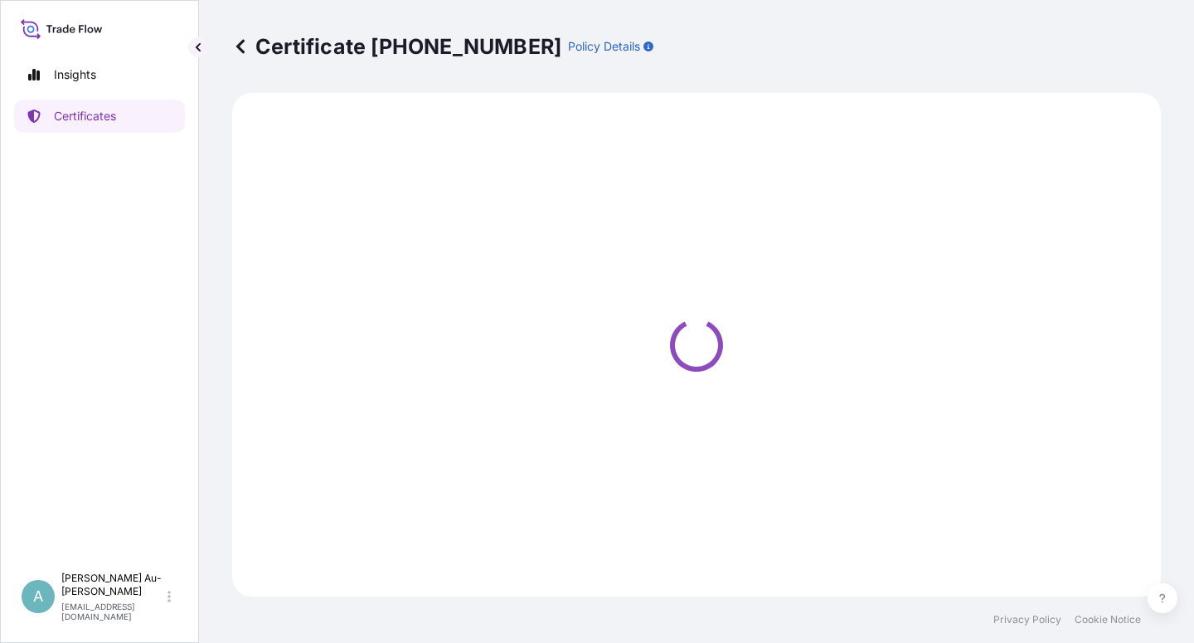
select select "Sea"
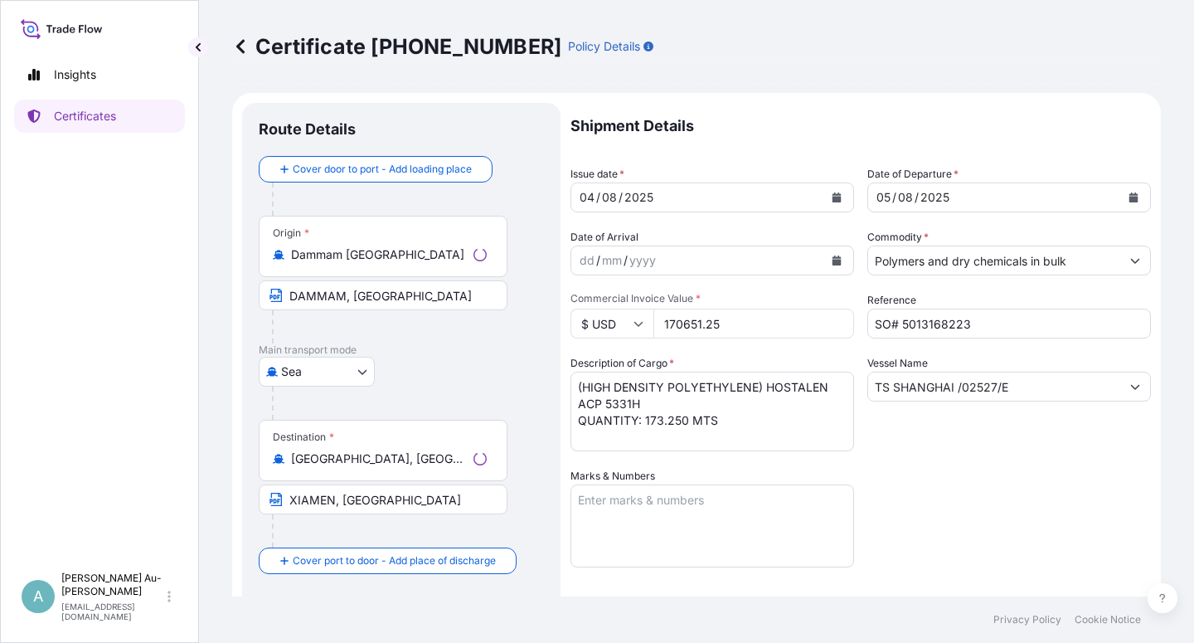
select select "32034"
click at [832, 197] on icon "Calendar" at bounding box center [836, 197] width 9 height 10
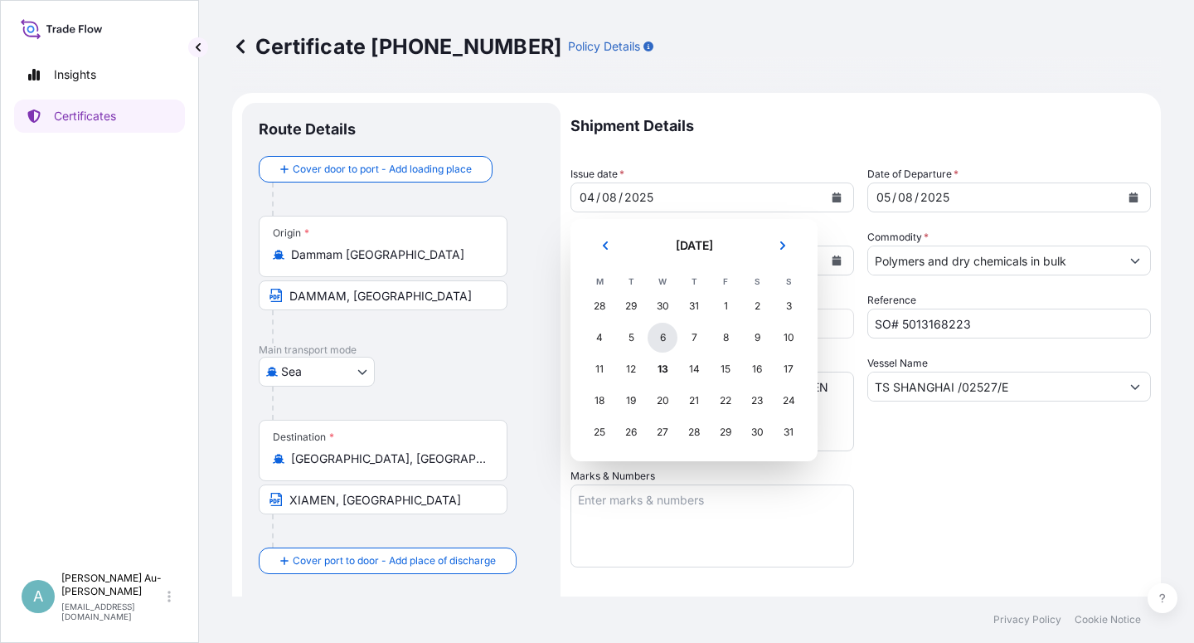
click at [662, 342] on div "6" at bounding box center [662, 337] width 30 height 30
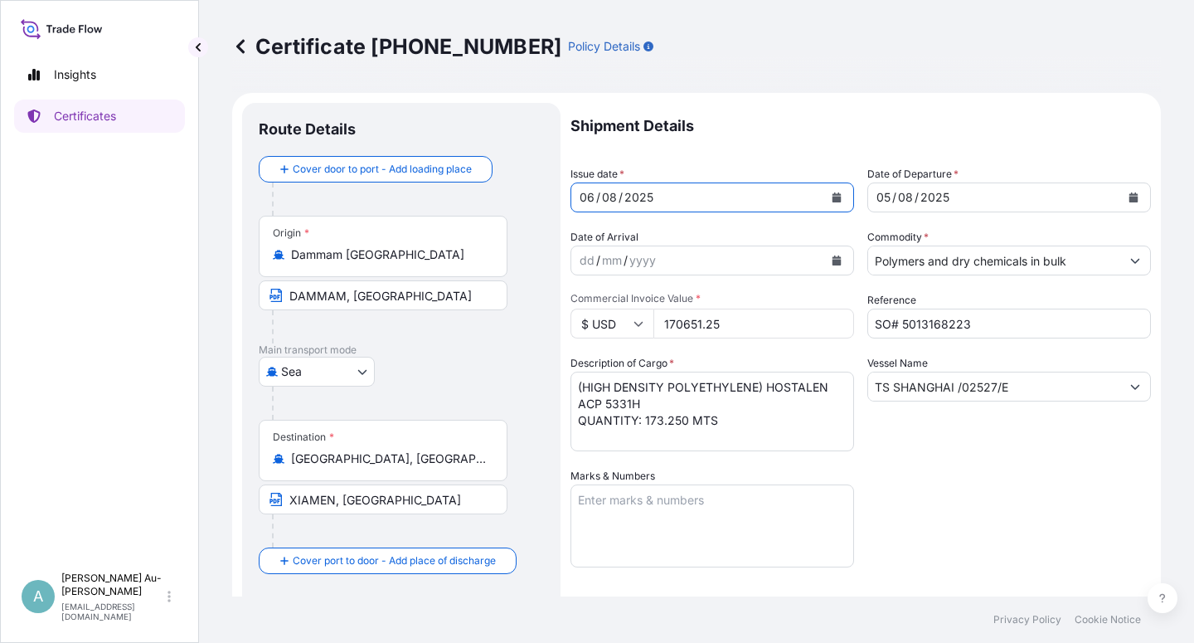
click at [1129, 197] on icon "Calendar" at bounding box center [1133, 197] width 9 height 10
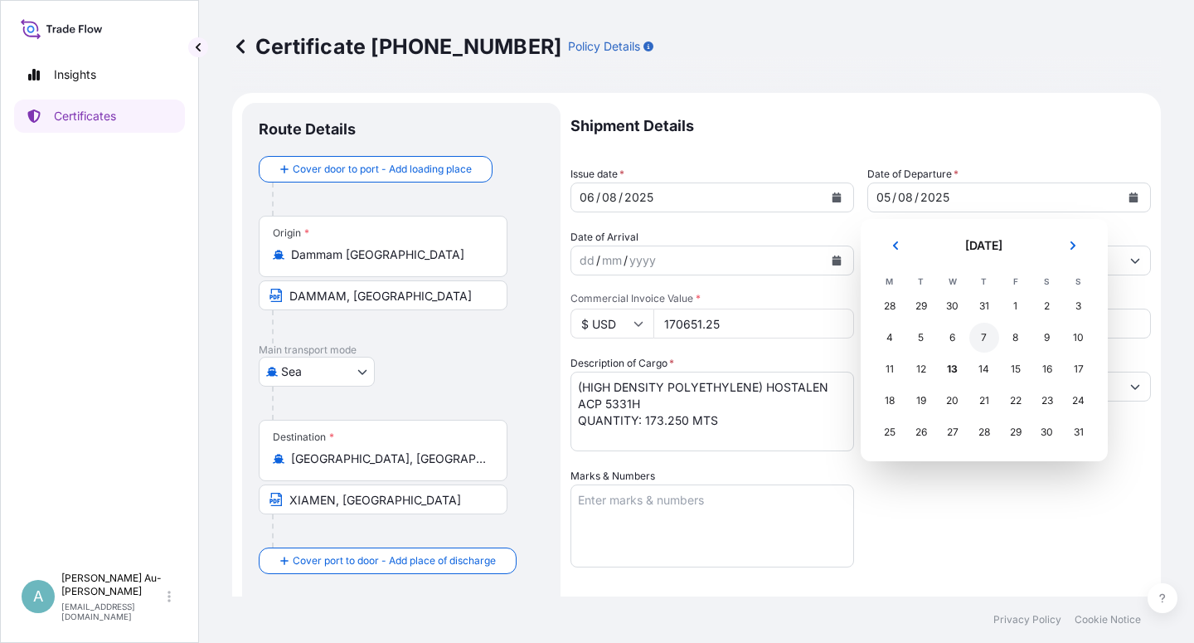
click at [987, 338] on div "7" at bounding box center [984, 337] width 30 height 30
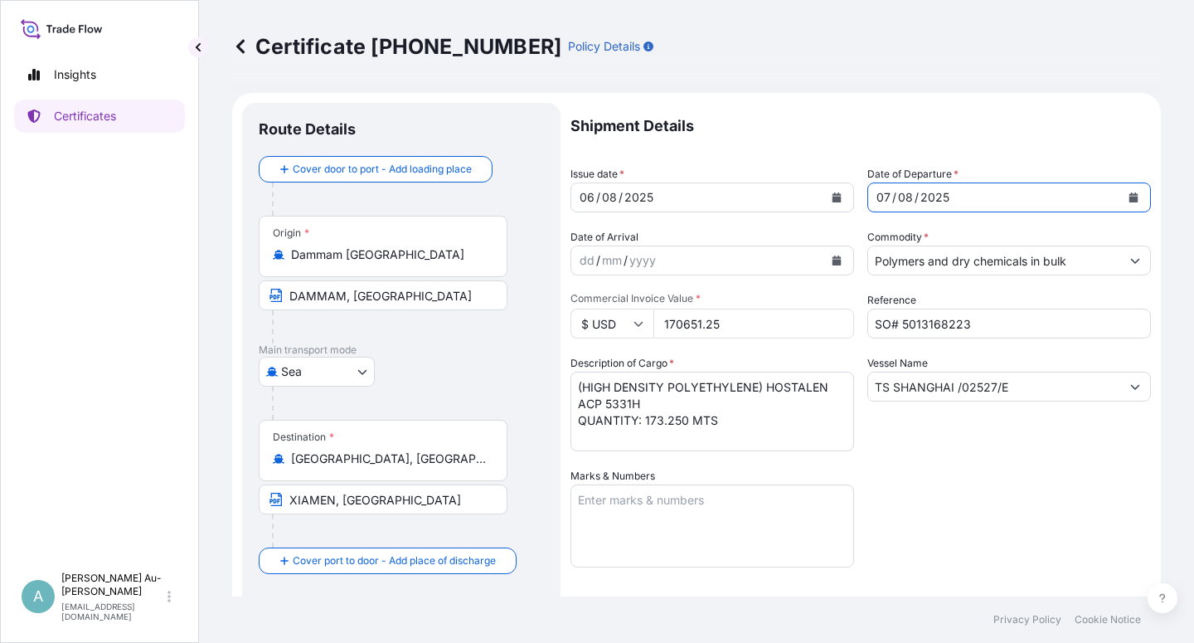
drag, startPoint x: 967, startPoint y: 470, endPoint x: 952, endPoint y: 470, distance: 14.9
click at [966, 470] on div "Shipment Details Issue date * [DATE] Date of Departure * [DATE] Date of Arrival…" at bounding box center [860, 529] width 580 height 853
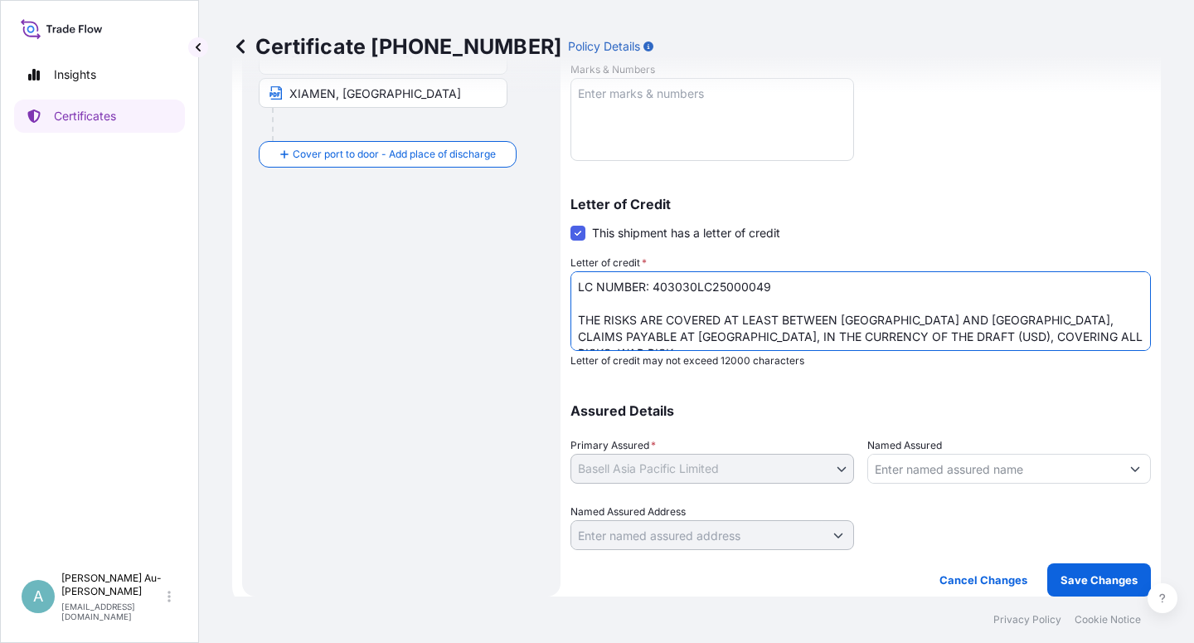
scroll to position [35, 0]
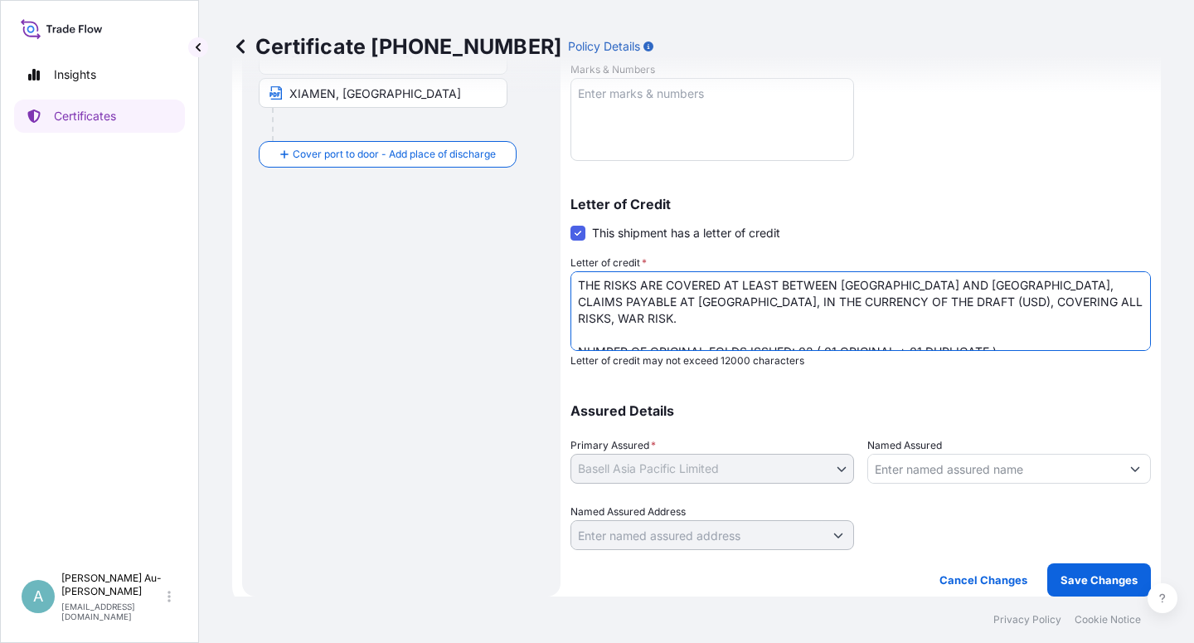
click at [747, 338] on textarea "LC NUMBER: 403030LC25000049 THE RISKS ARE COVERED AT LEAST BETWEEN [GEOGRAPHIC_…" at bounding box center [860, 311] width 580 height 80
click at [1019, 332] on textarea "LC NUMBER: 403030LC25000049 THE RISKS ARE COVERED AT LEAST BETWEEN [GEOGRAPHIC_…" at bounding box center [860, 311] width 580 height 80
type textarea "LC NUMBER: 403030LC25000049 THE RISKS ARE COVERED AT LEAST BETWEEN [GEOGRAPHIC_…"
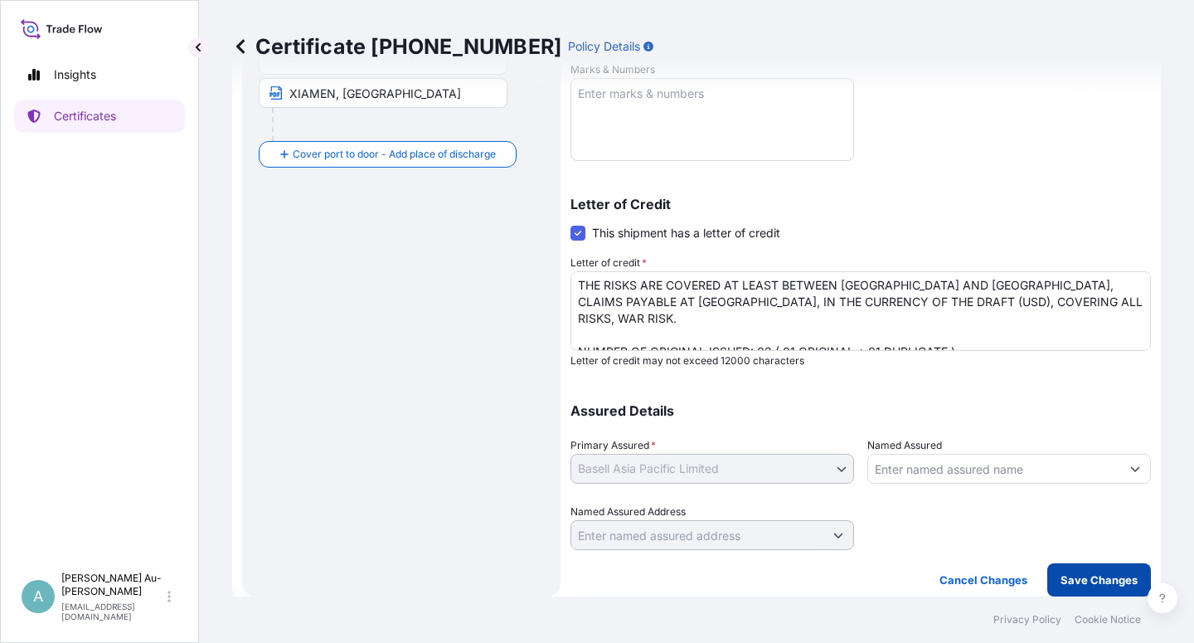
click at [1060, 584] on p "Save Changes" at bounding box center [1098, 579] width 77 height 17
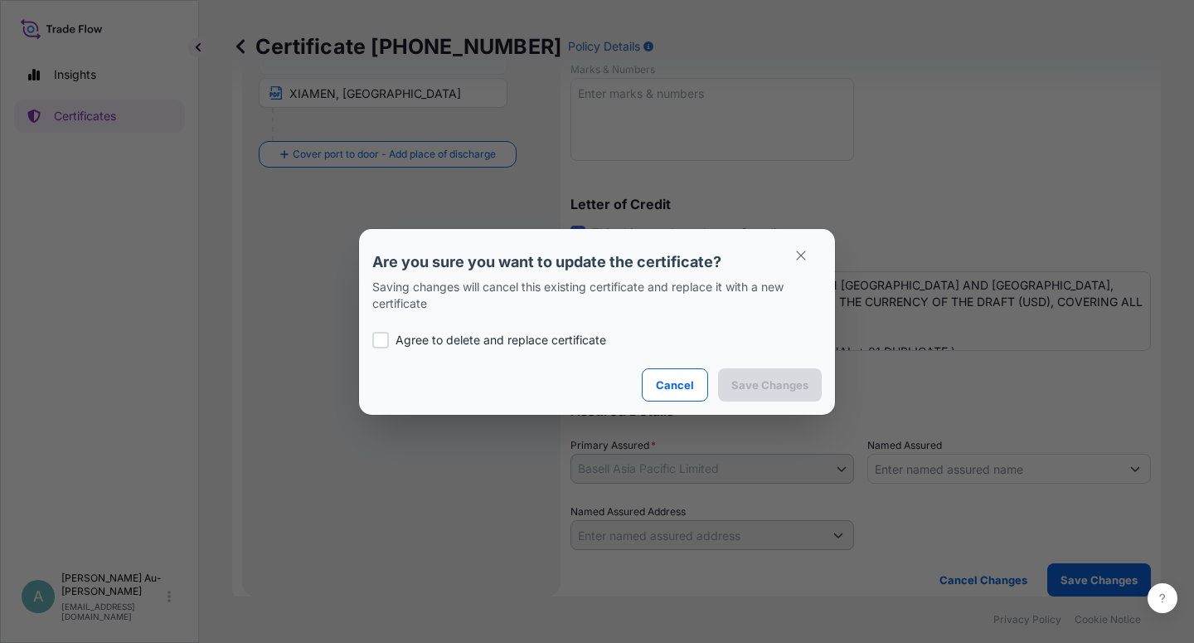
click at [406, 345] on p "Agree to delete and replace certificate" at bounding box center [500, 340] width 211 height 17
checkbox input "true"
click at [773, 388] on p "Save Changes" at bounding box center [769, 384] width 77 height 17
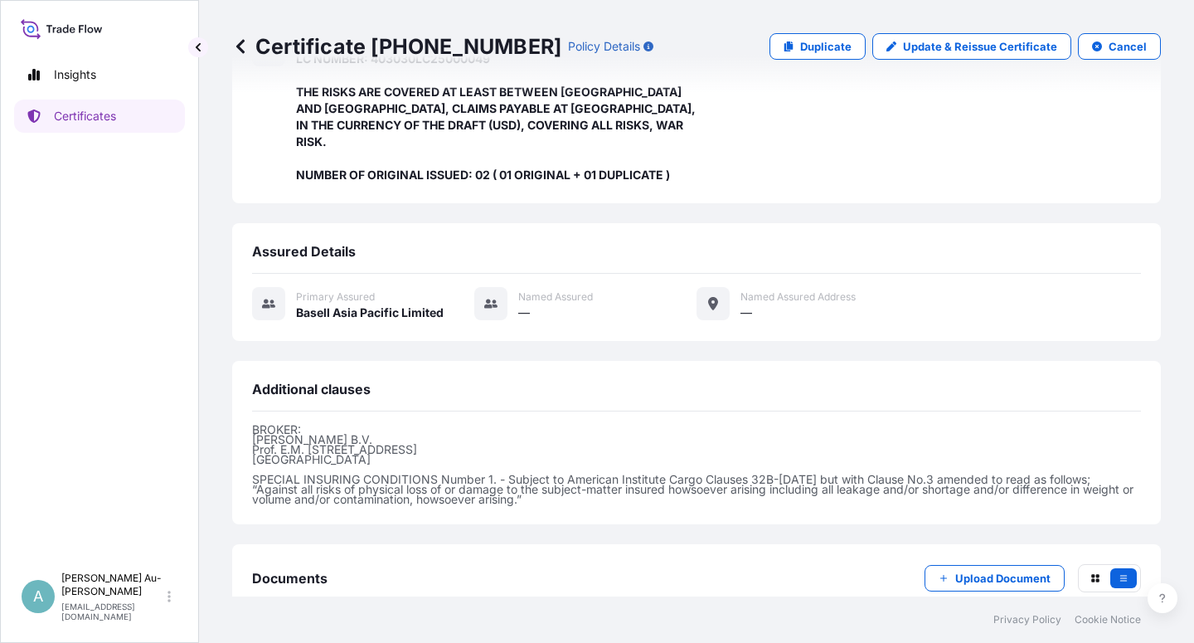
scroll to position [476, 0]
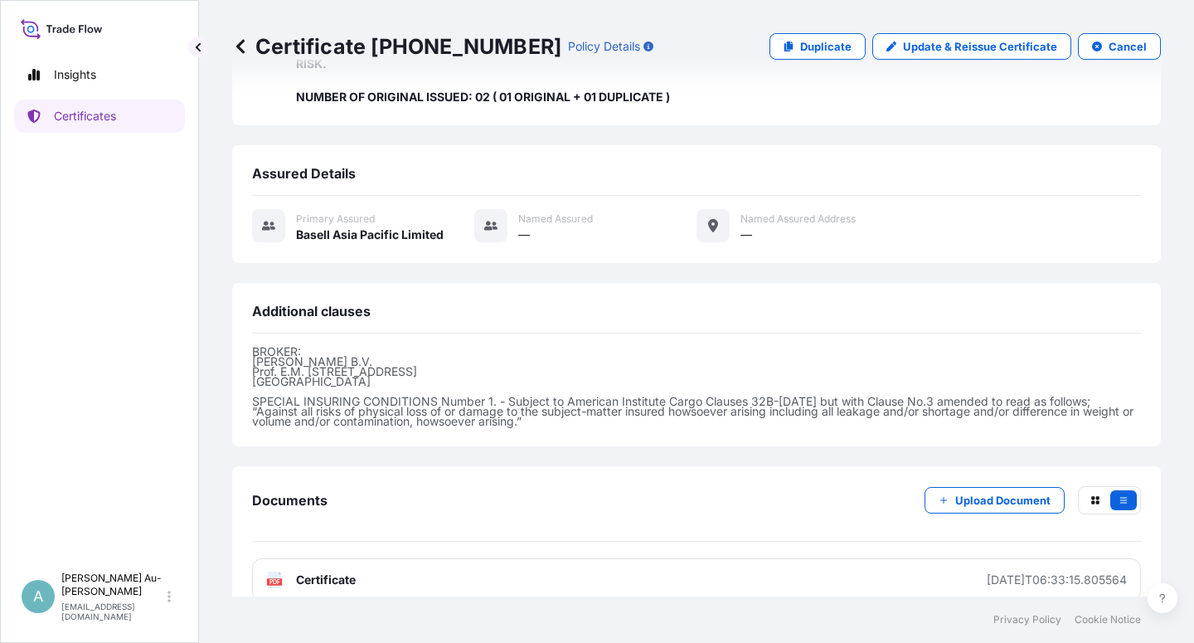
click at [314, 571] on span "Certificate" at bounding box center [326, 579] width 60 height 17
